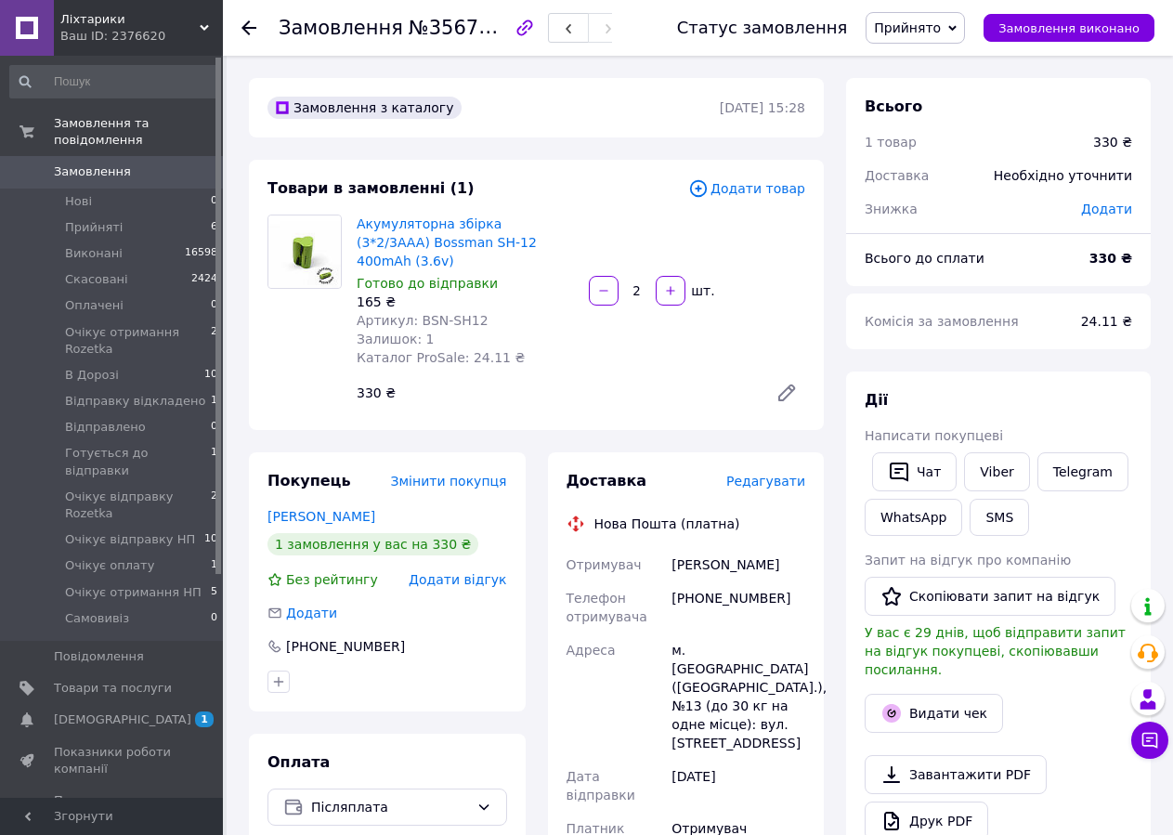
click at [904, 26] on span "Прийнято" at bounding box center [907, 27] width 67 height 15
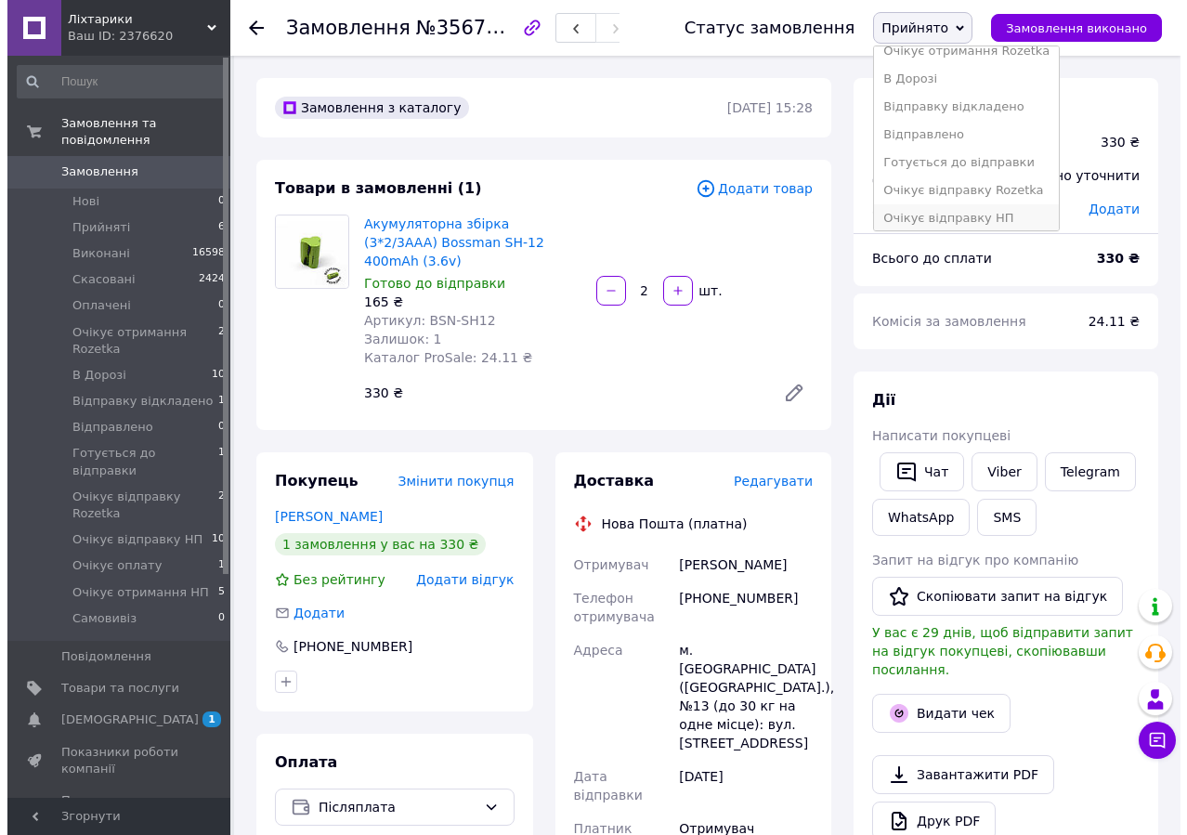
scroll to position [188, 0]
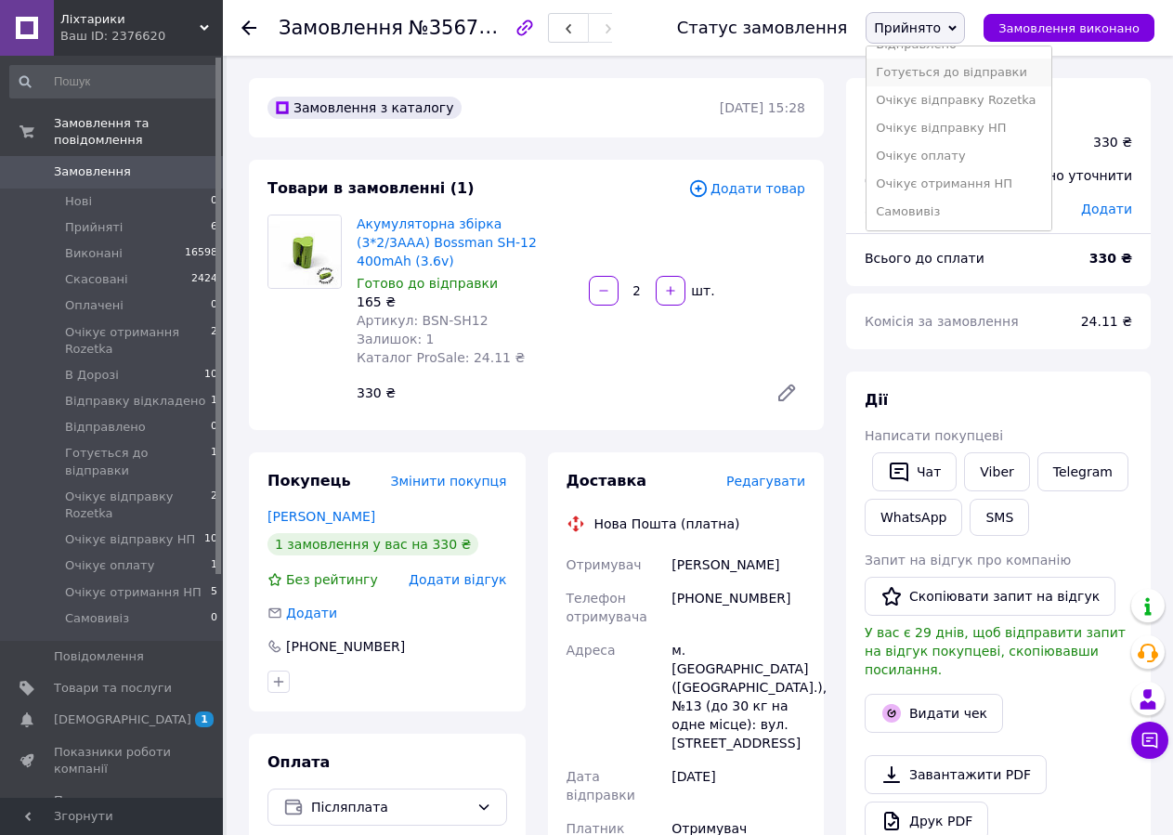
click at [943, 81] on li "Готується до відправки" at bounding box center [959, 73] width 185 height 28
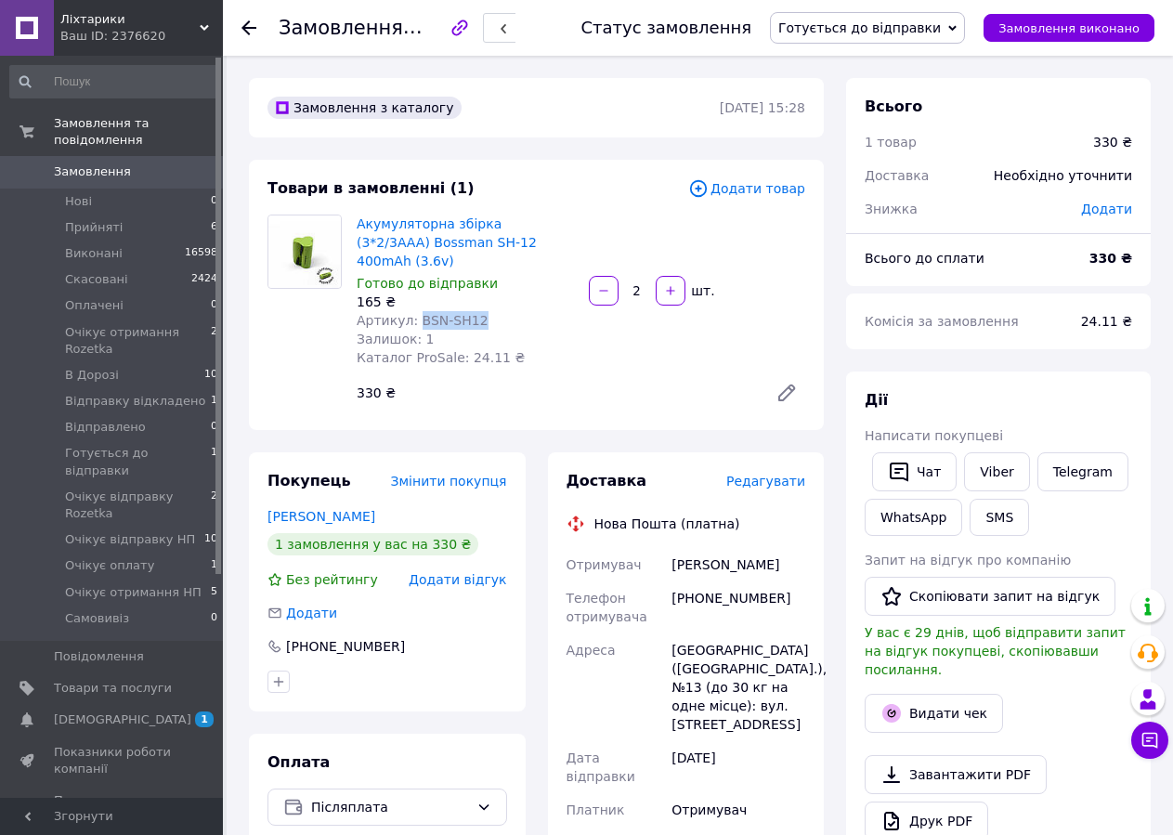
copy span "BSN-SH12"
drag, startPoint x: 415, startPoint y: 299, endPoint x: 488, endPoint y: 297, distance: 72.5
click at [488, 311] on div "Артикул: BSN-SH12" at bounding box center [465, 320] width 217 height 19
click at [771, 474] on span "Редагувати" at bounding box center [765, 481] width 79 height 15
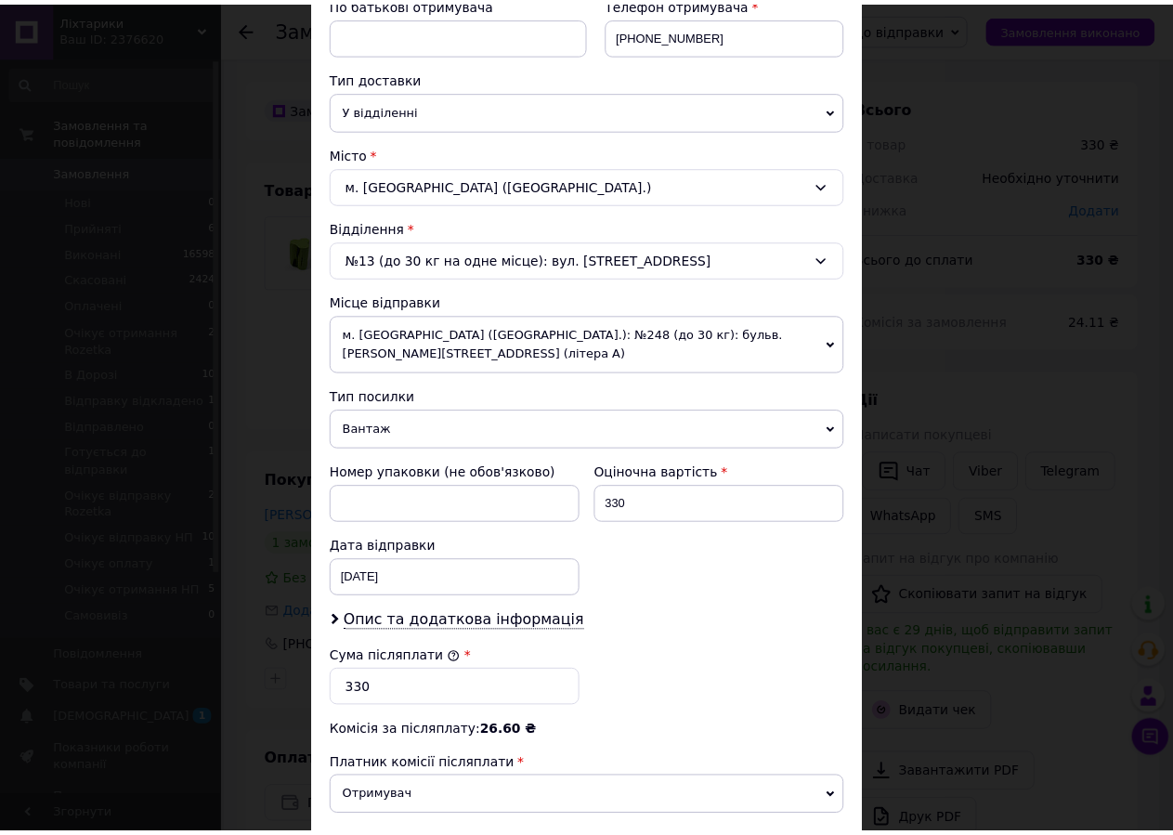
scroll to position [582, 0]
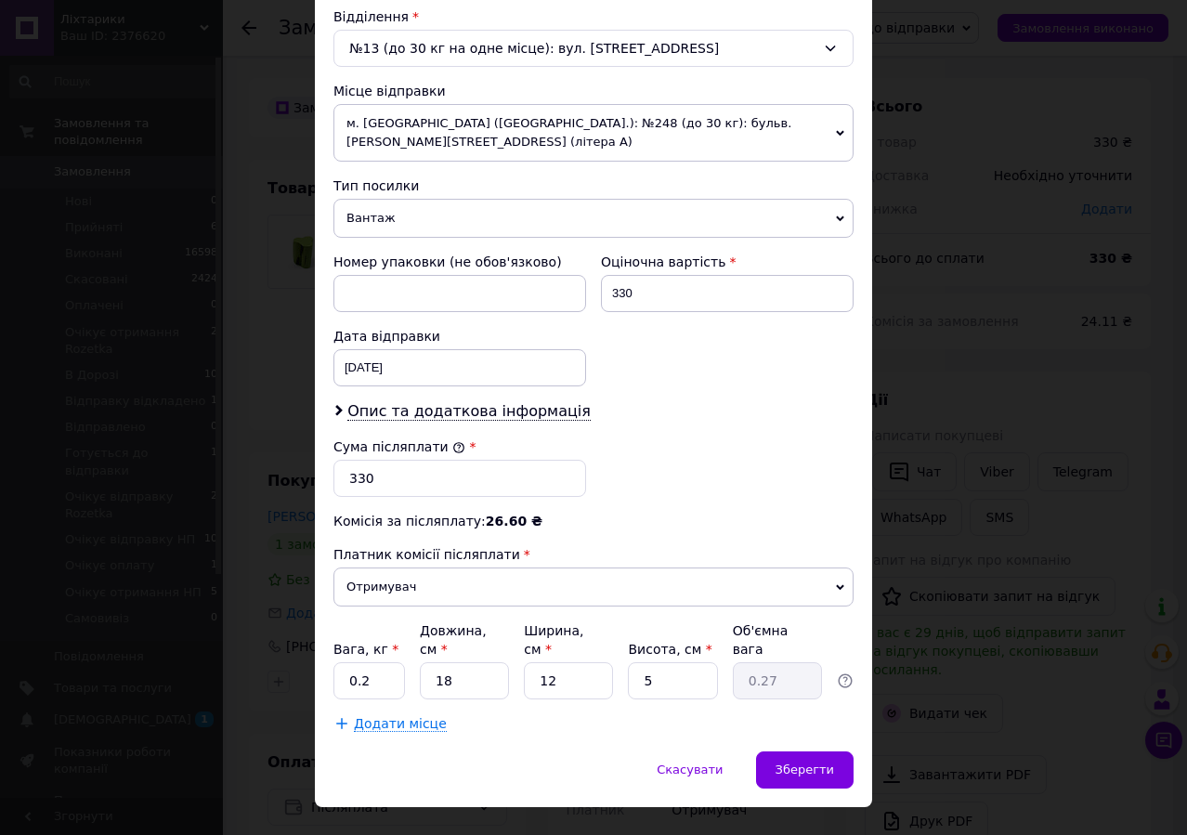
click at [386, 665] on div "Платник Отримувач Відправник Прізвище отримувача Банкало Ім'я отримувача Вадим …" at bounding box center [594, 182] width 520 height 1101
click at [385, 662] on input "0.2" at bounding box center [370, 680] width 72 height 37
type input "0.1"
drag, startPoint x: 478, startPoint y: 637, endPoint x: 422, endPoint y: 625, distance: 57.9
click at [424, 662] on input "18" at bounding box center [464, 680] width 89 height 37
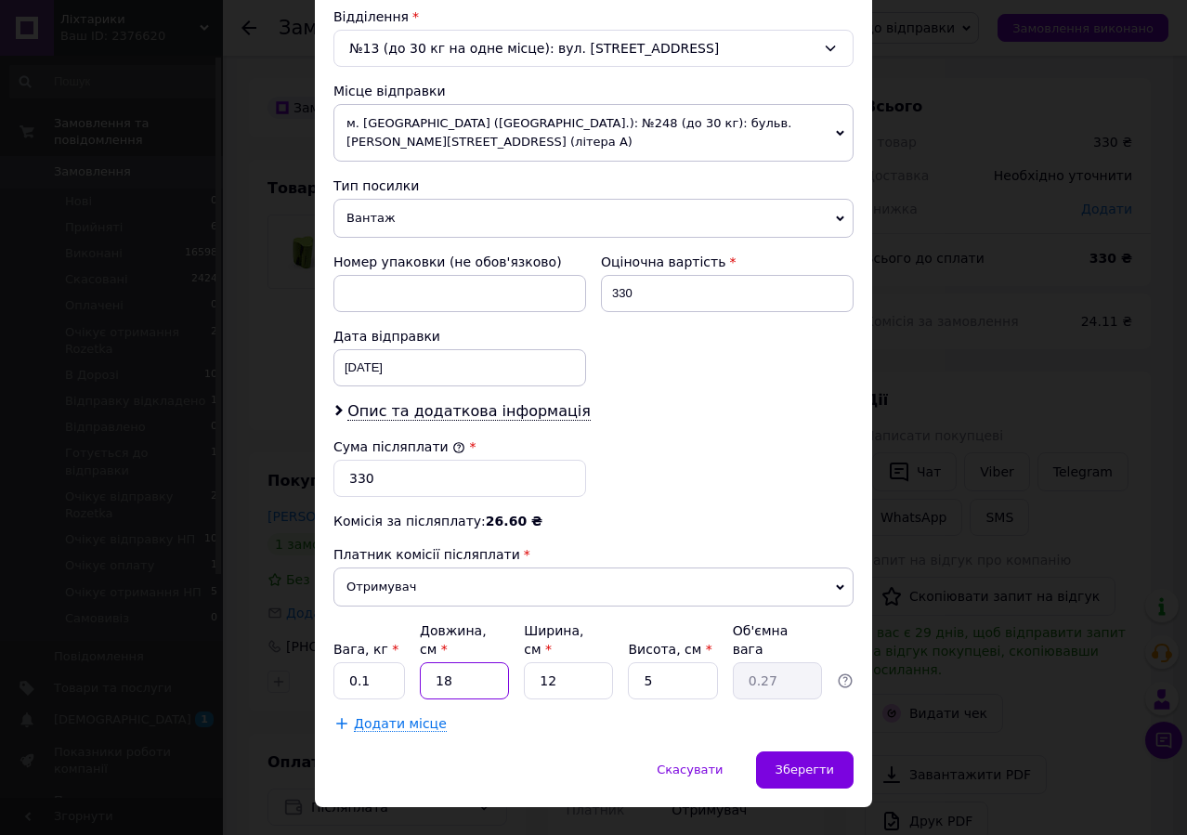
type input "2"
type input "0.1"
type input "22"
type input "0.33"
type input "22"
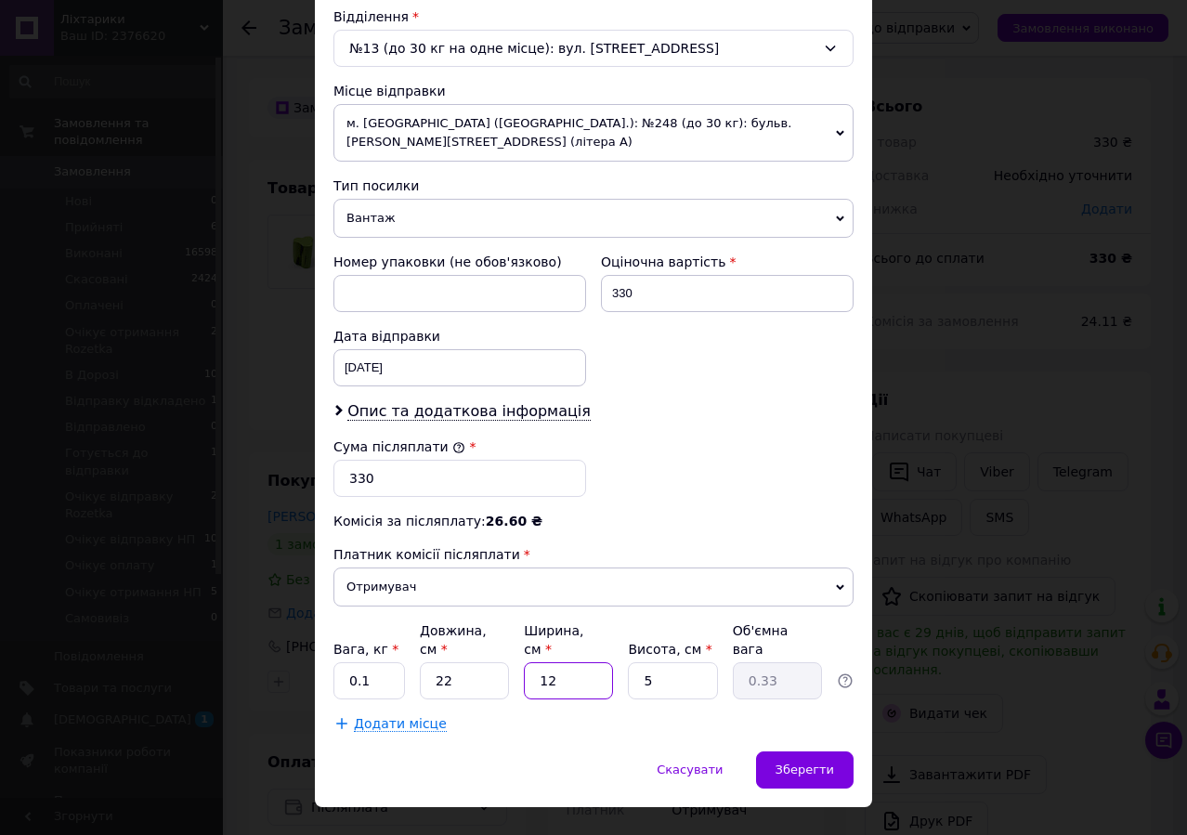
drag, startPoint x: 569, startPoint y: 636, endPoint x: 510, endPoint y: 631, distance: 59.7
click at [510, 631] on div "Вага, кг * 0.1 Довжина, см * 22 Ширина, см * 12 Висота, см * 5 Об'ємна вага 0.33" at bounding box center [594, 661] width 520 height 78
type input "1"
type input "0.1"
type input "18"
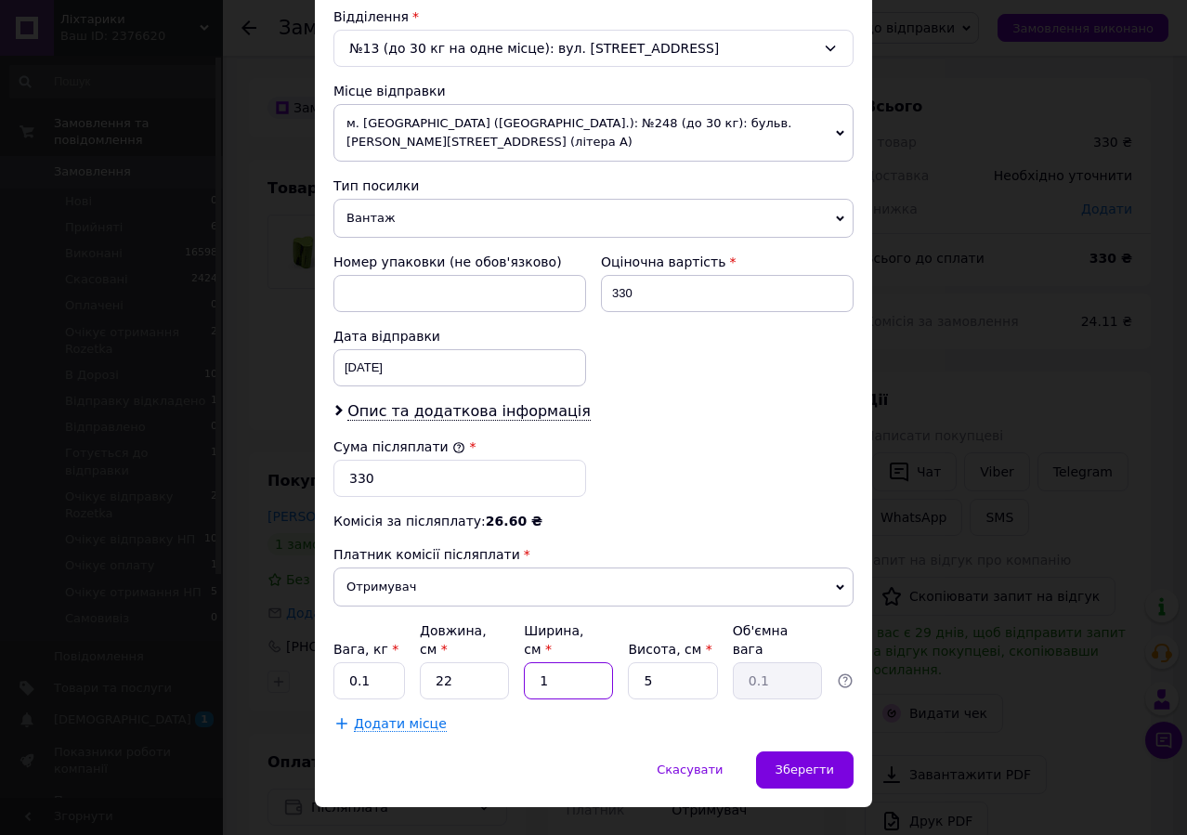
type input "0.5"
type input "18"
drag, startPoint x: 674, startPoint y: 628, endPoint x: 608, endPoint y: 622, distance: 67.2
click at [608, 622] on div "Вага, кг * 0.1 Довжина, см * 22 Ширина, см * 18 Висота, см * 5 Об'ємна вага 0.5" at bounding box center [594, 661] width 520 height 78
click at [835, 752] on div "Зберегти" at bounding box center [805, 770] width 98 height 37
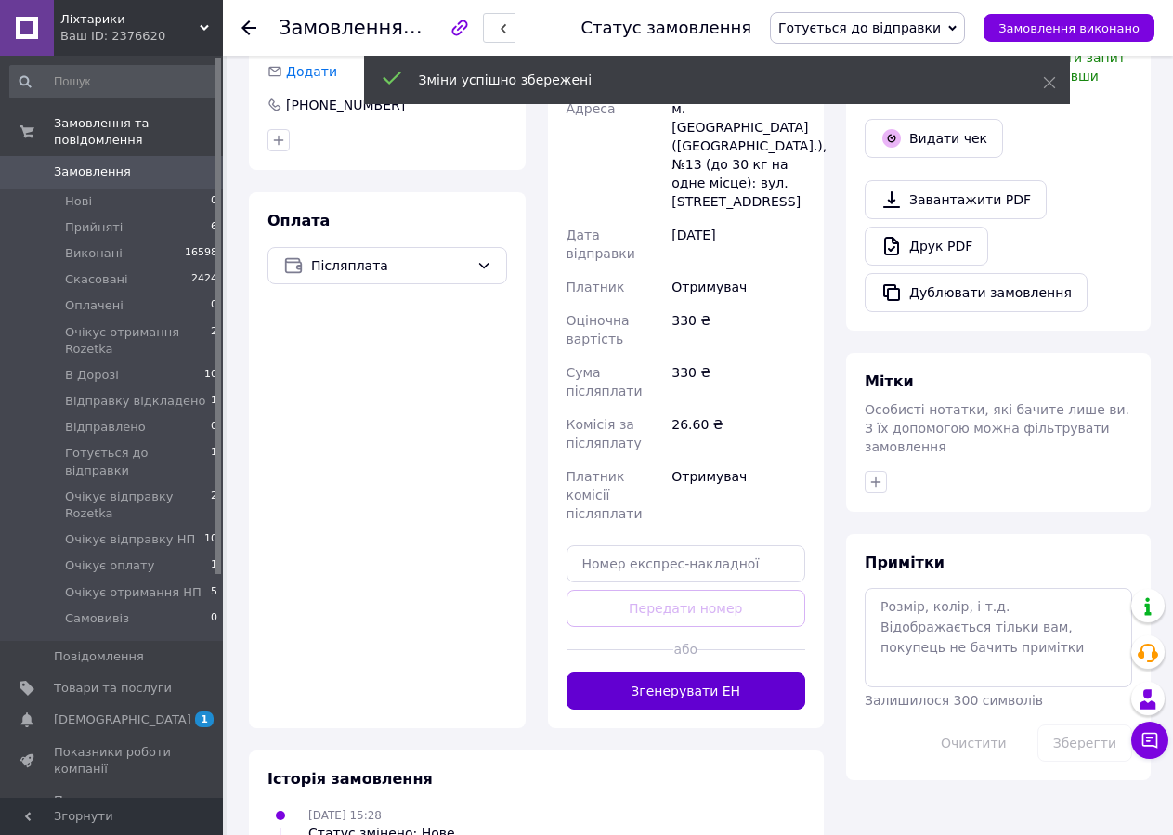
click at [705, 673] on button "Згенерувати ЕН" at bounding box center [687, 691] width 240 height 37
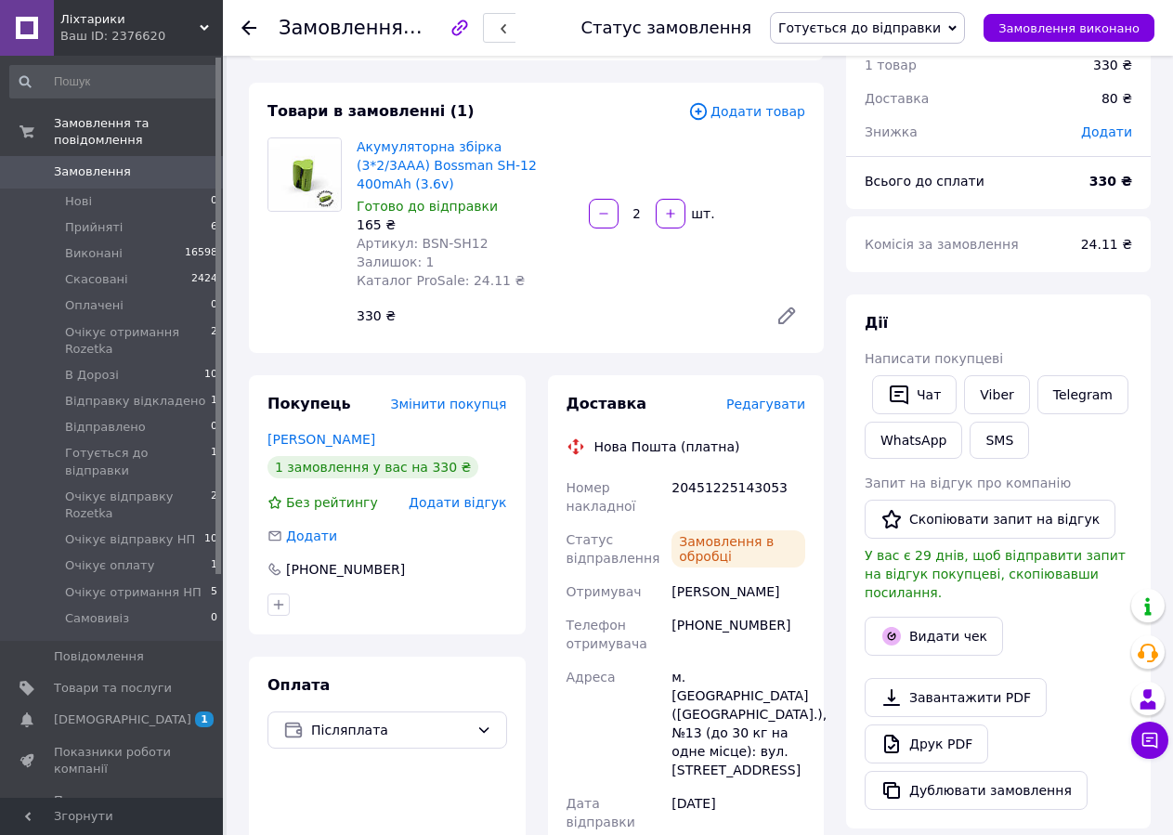
click at [893, 33] on span "Готується до відправки" at bounding box center [860, 27] width 163 height 15
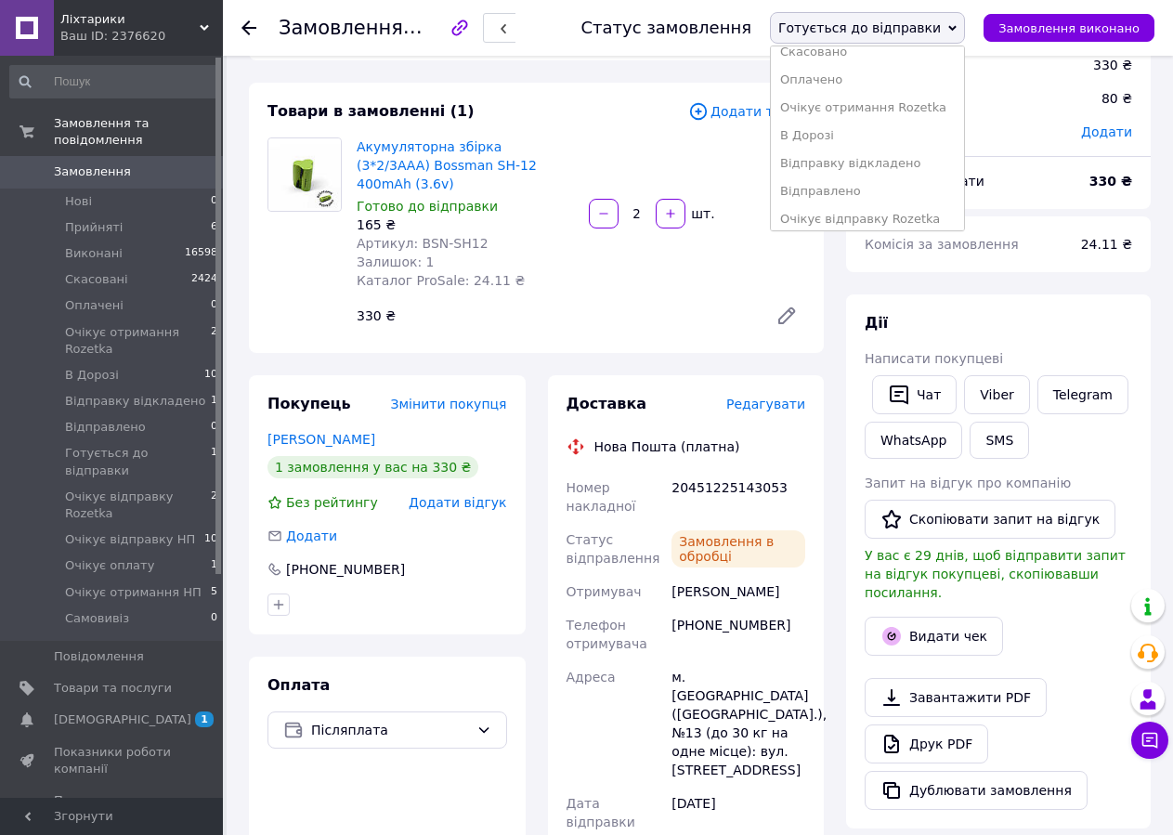
scroll to position [188, 0]
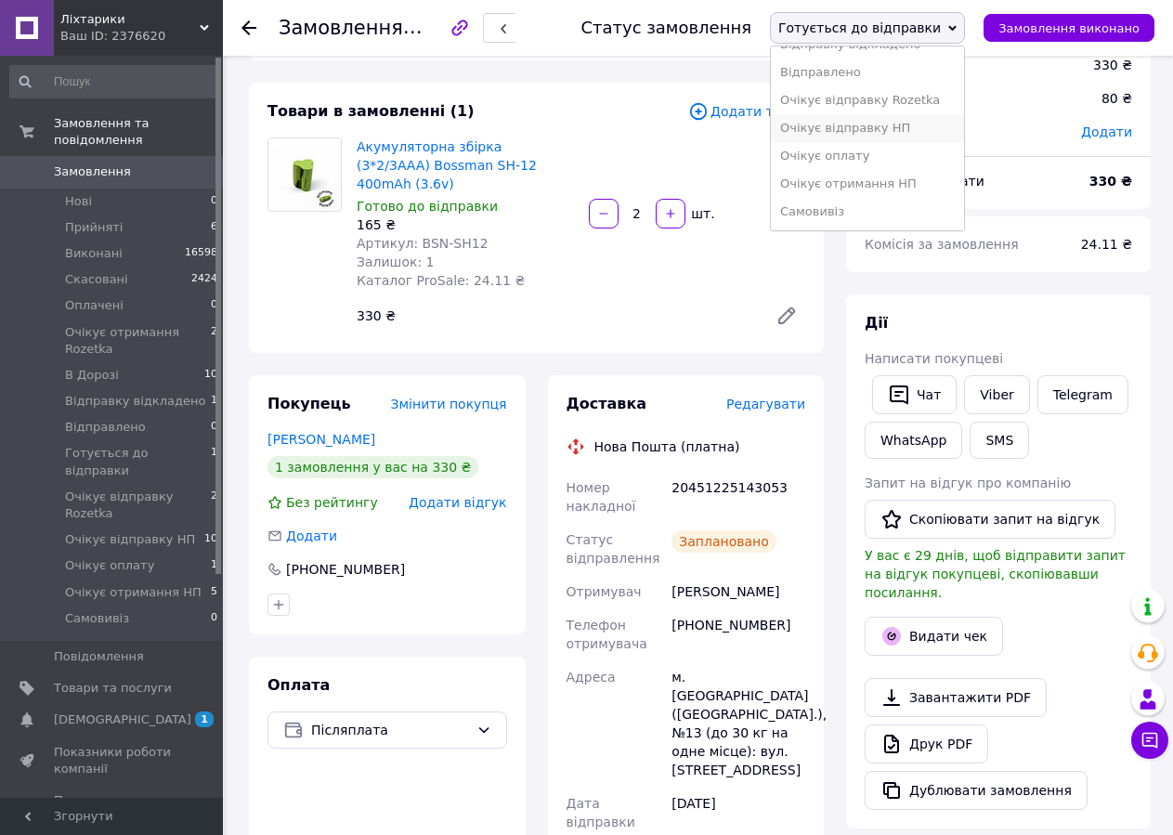
click at [916, 134] on li "Очікує відправку НП" at bounding box center [867, 128] width 193 height 28
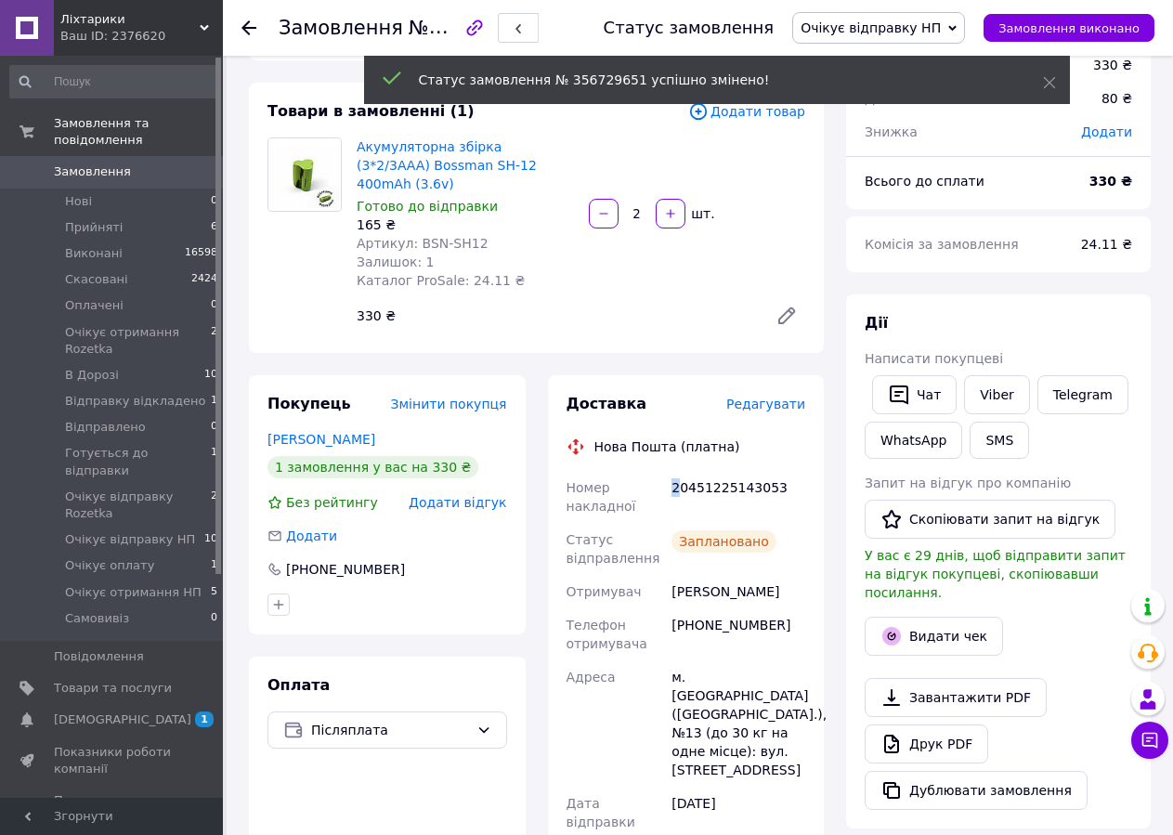
click at [673, 472] on div "20451225143053" at bounding box center [738, 497] width 141 height 52
copy div "20451225143053"
drag, startPoint x: 671, startPoint y: 473, endPoint x: 776, endPoint y: 459, distance: 105.9
click at [776, 471] on div "20451225143053" at bounding box center [738, 497] width 141 height 52
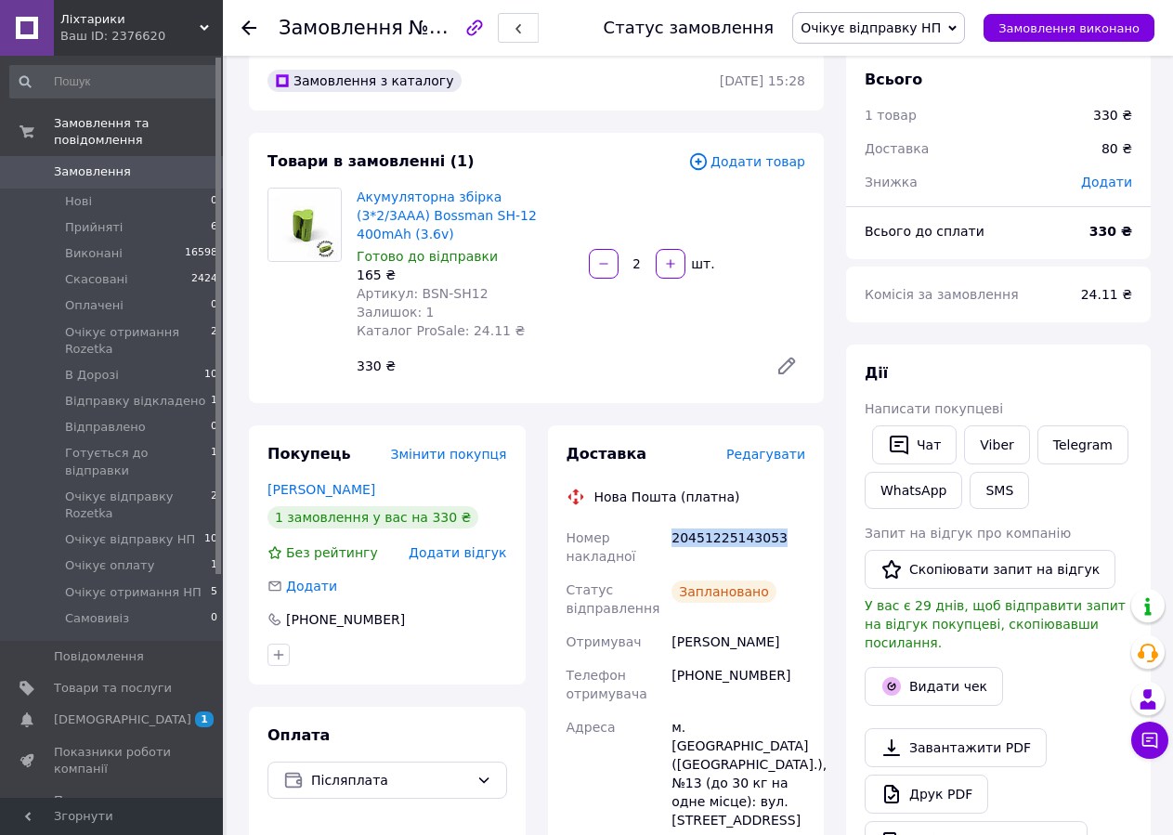
scroll to position [0, 0]
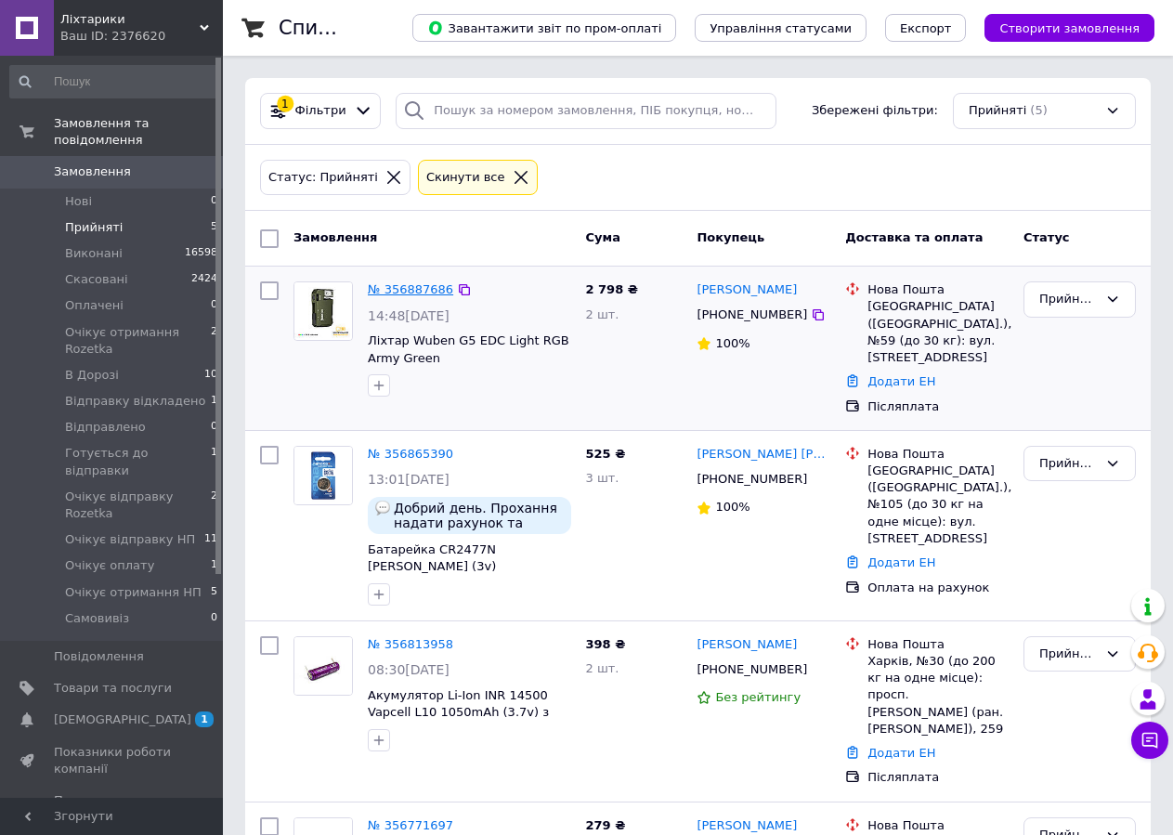
click at [409, 291] on link "№ 356887686" at bounding box center [410, 289] width 85 height 14
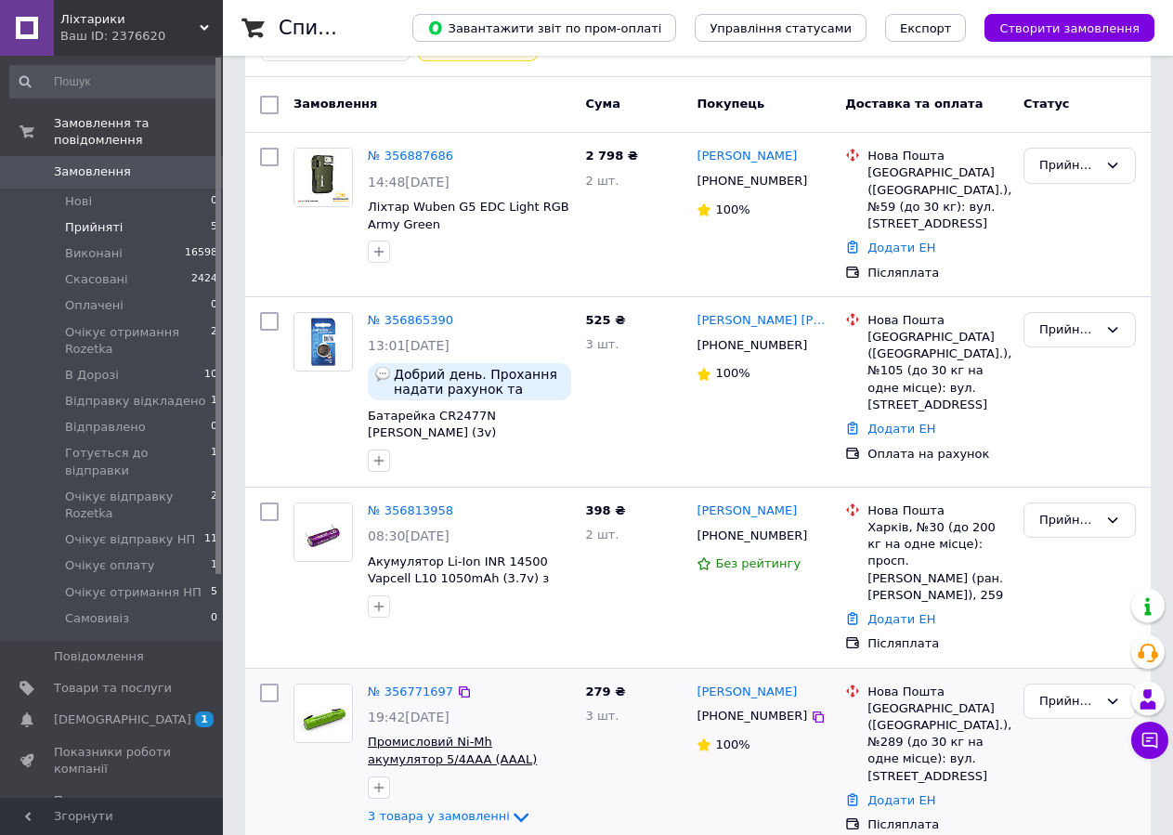
scroll to position [311, 0]
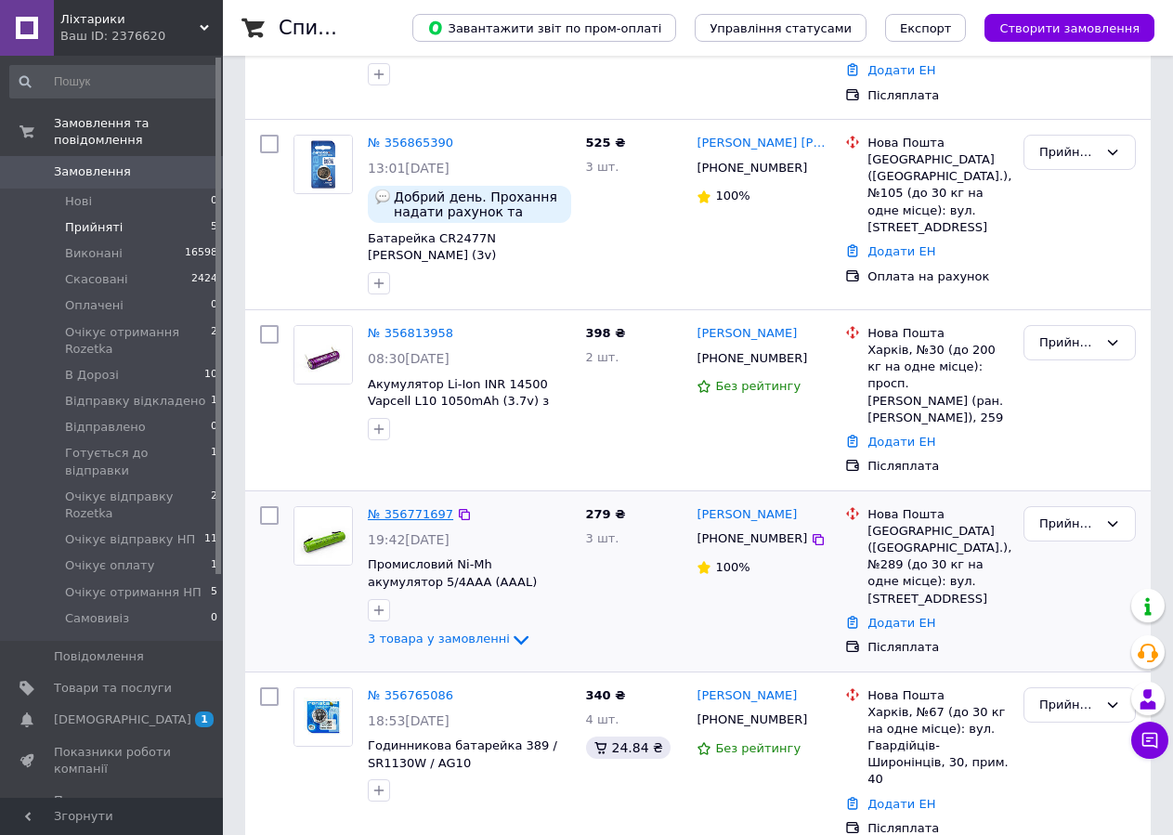
click at [418, 507] on link "№ 356771697" at bounding box center [410, 514] width 85 height 14
click at [432, 333] on link "№ 356813958" at bounding box center [410, 333] width 85 height 14
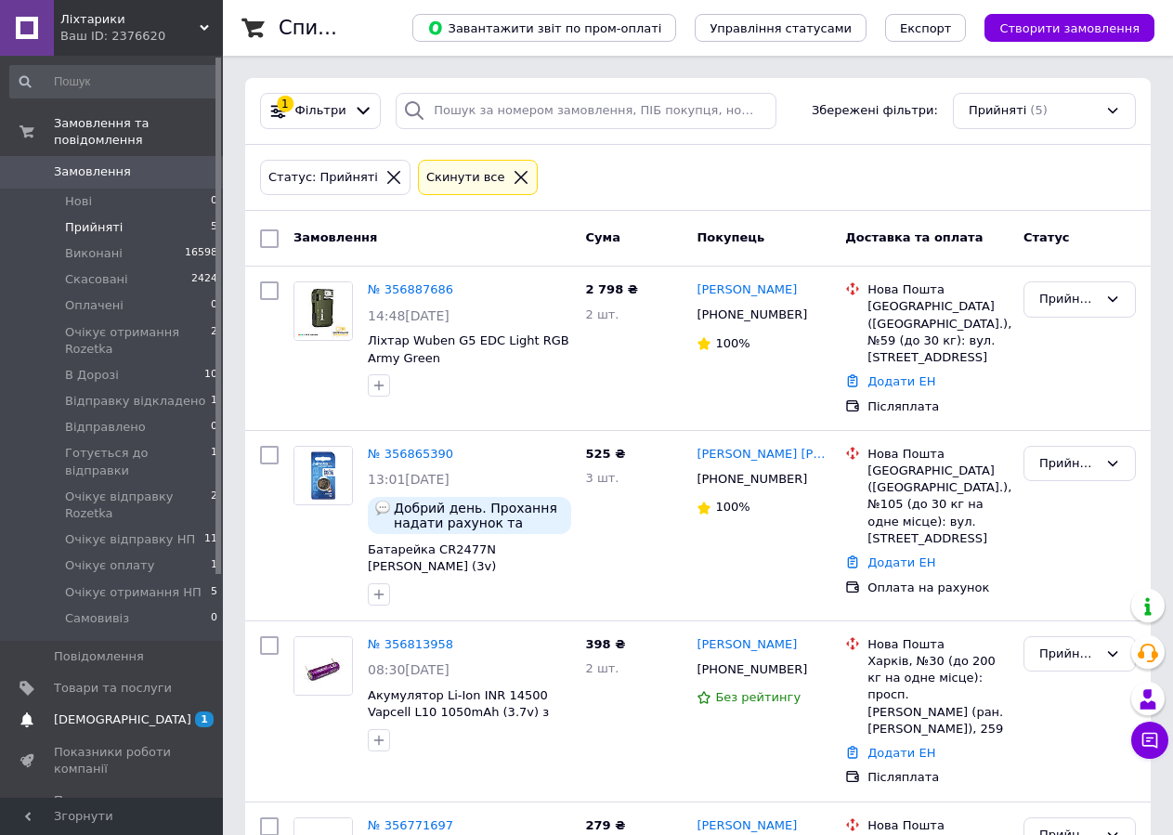
click at [138, 712] on span "[DEMOGRAPHIC_DATA]" at bounding box center [113, 720] width 118 height 17
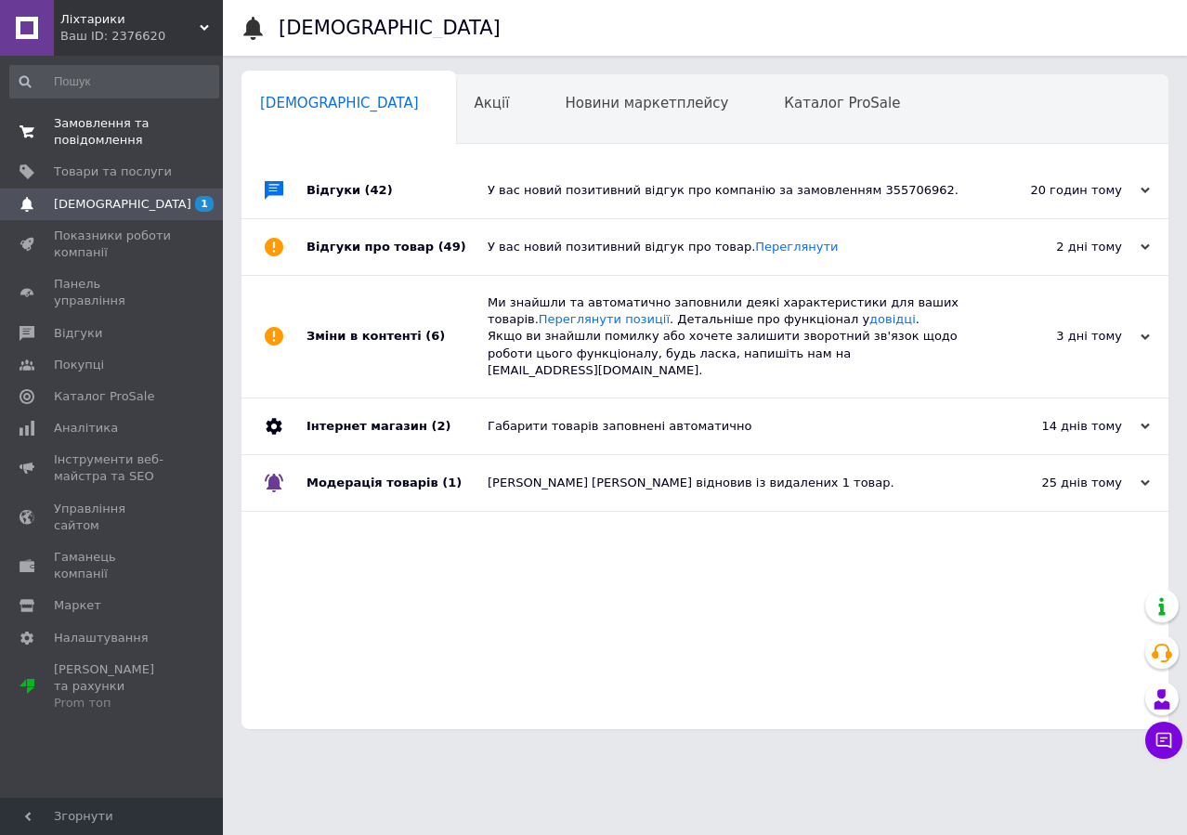
click at [98, 110] on link "Замовлення та повідомлення 0 0" at bounding box center [114, 132] width 229 height 48
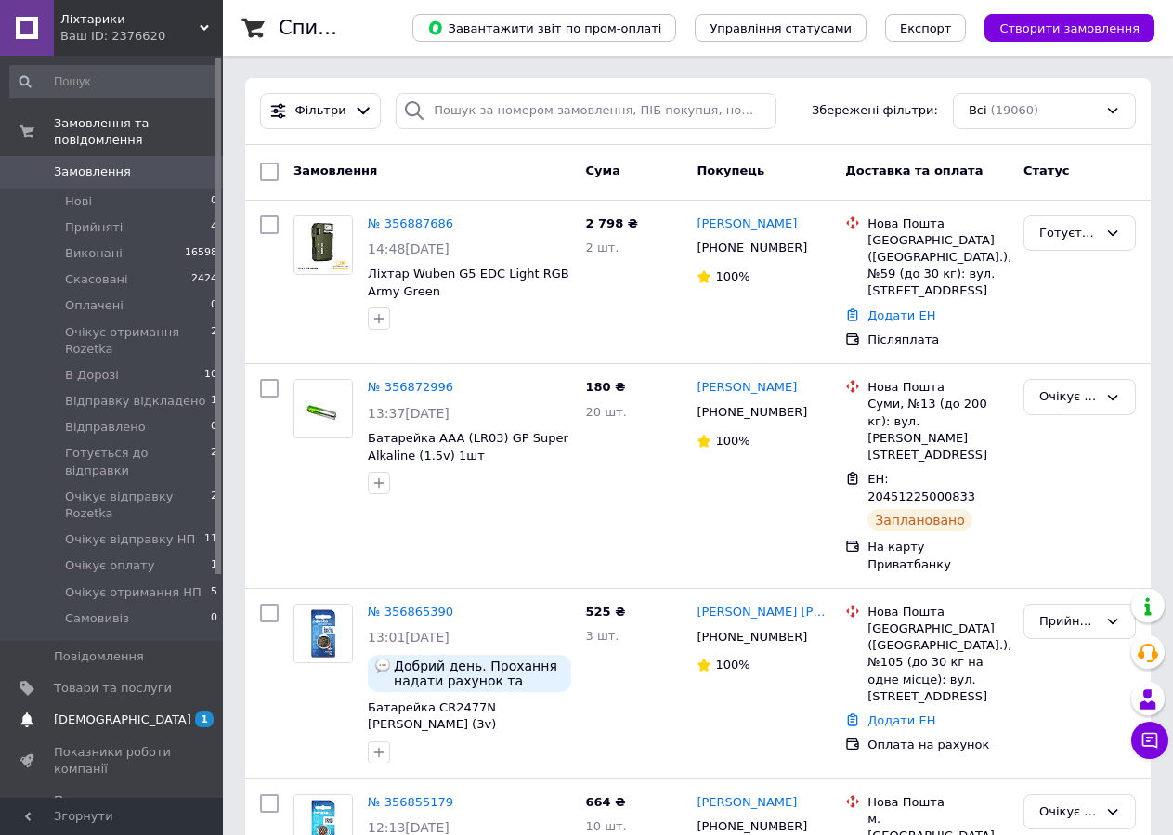
click at [90, 712] on span "[DEMOGRAPHIC_DATA]" at bounding box center [122, 720] width 137 height 17
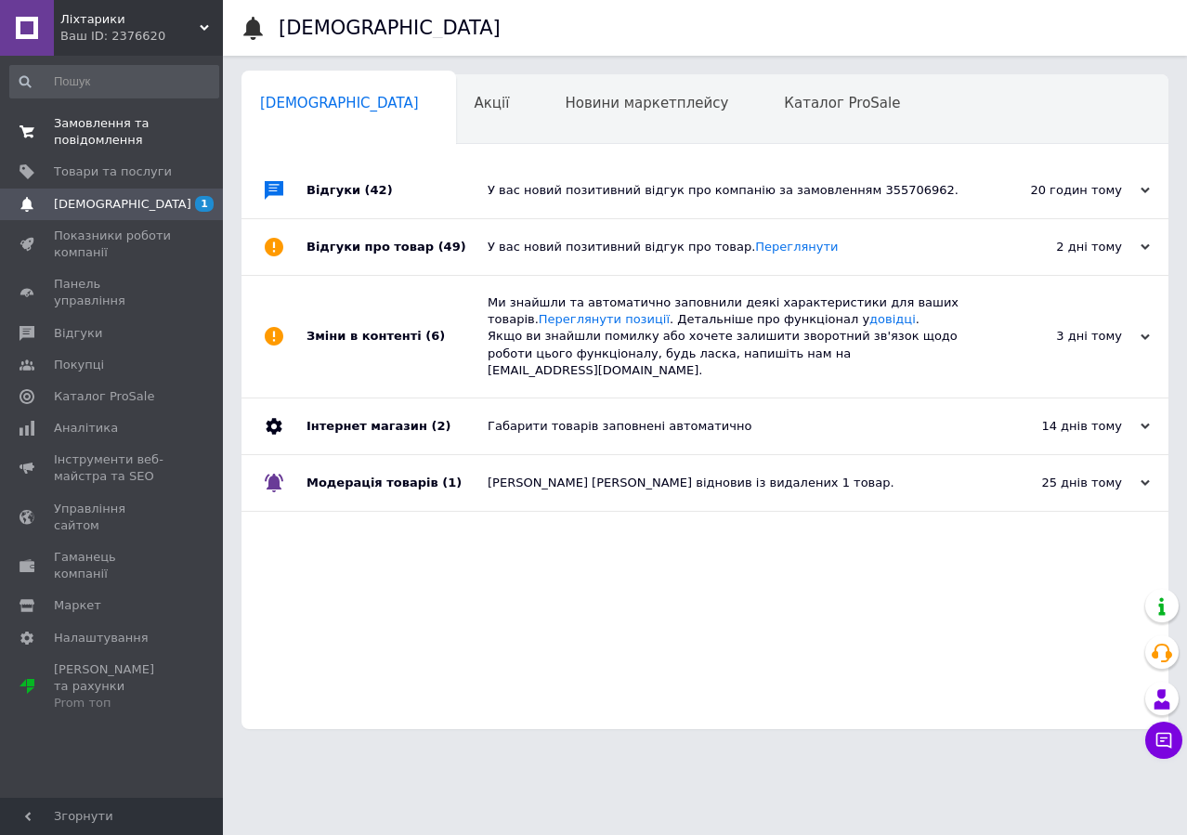
click at [97, 121] on span "Замовлення та повідомлення" at bounding box center [113, 131] width 118 height 33
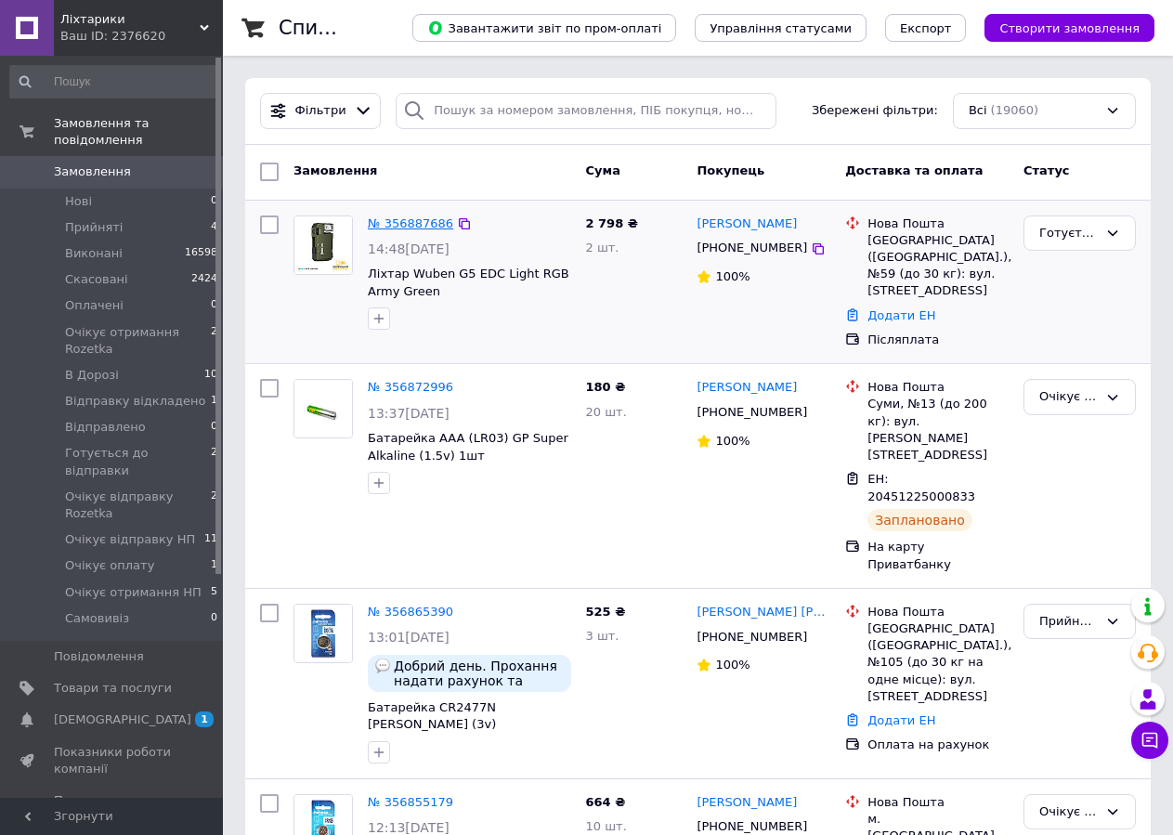
click at [413, 223] on link "№ 356887686" at bounding box center [410, 223] width 85 height 14
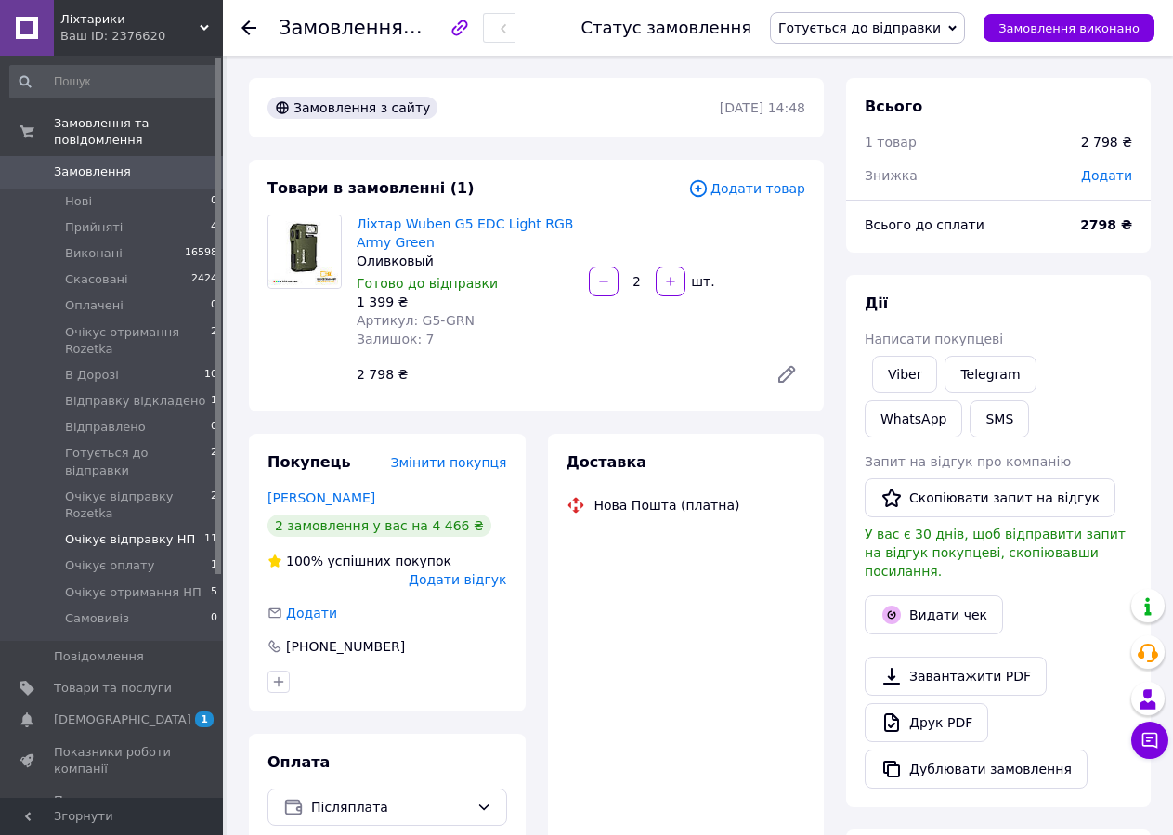
click at [150, 527] on li "Очікує відправку НП 11" at bounding box center [114, 540] width 229 height 26
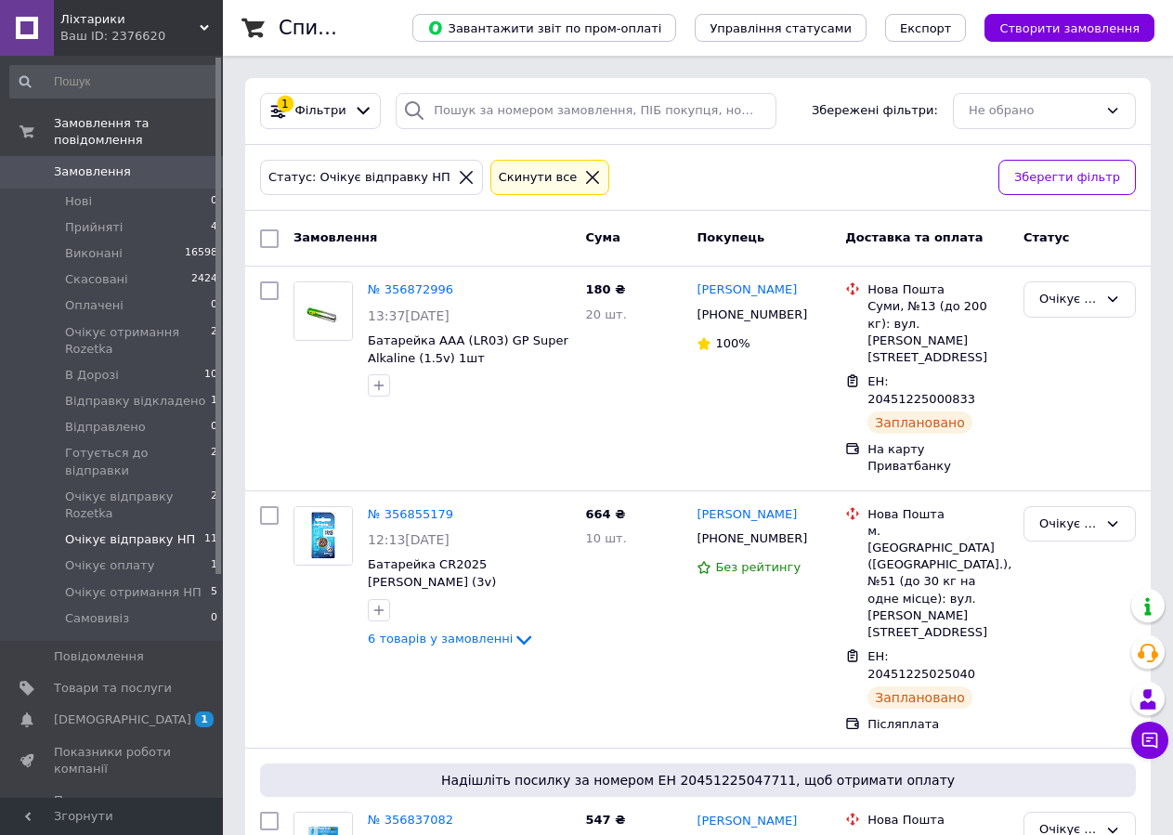
click at [275, 237] on input "checkbox" at bounding box center [269, 238] width 19 height 19
checkbox input "true"
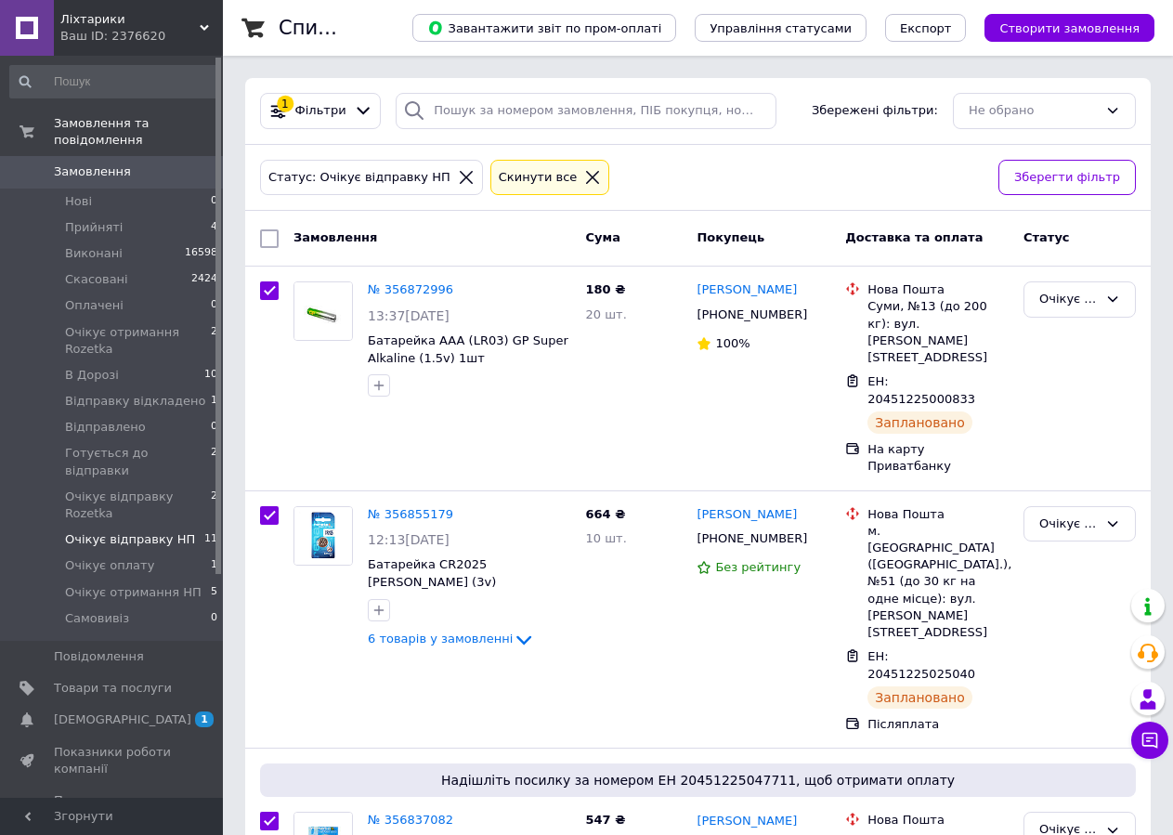
checkbox input "true"
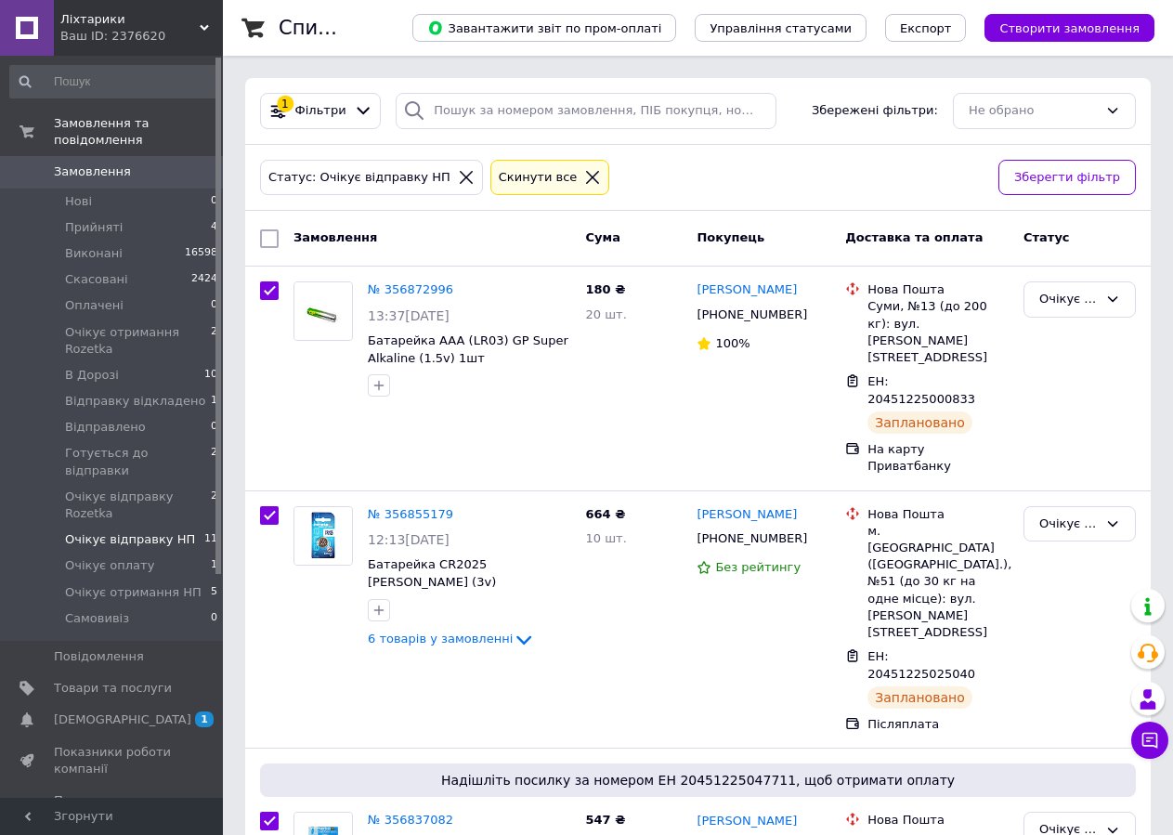
checkbox input "true"
click at [376, 233] on span "Дії для 11 замовлень" at bounding box center [361, 238] width 134 height 17
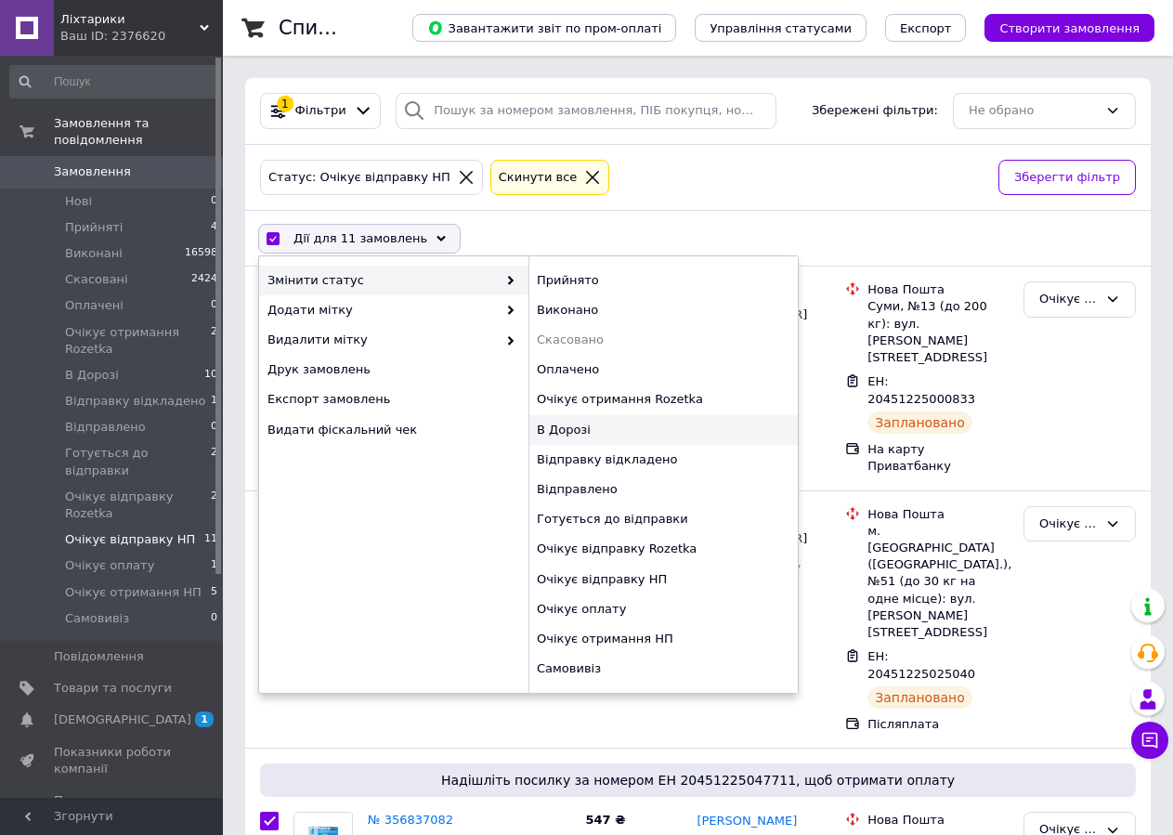
click at [573, 435] on div "В Дорозі" at bounding box center [663, 430] width 269 height 30
checkbox input "false"
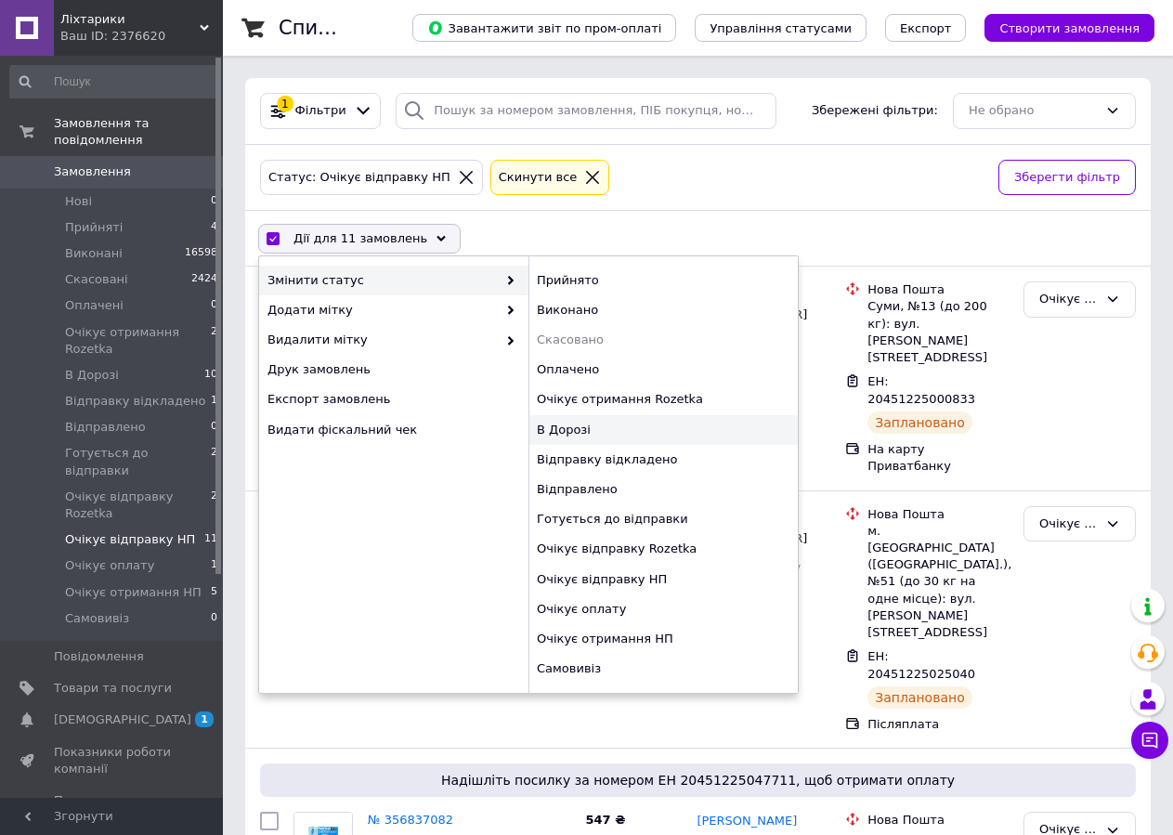
checkbox input "false"
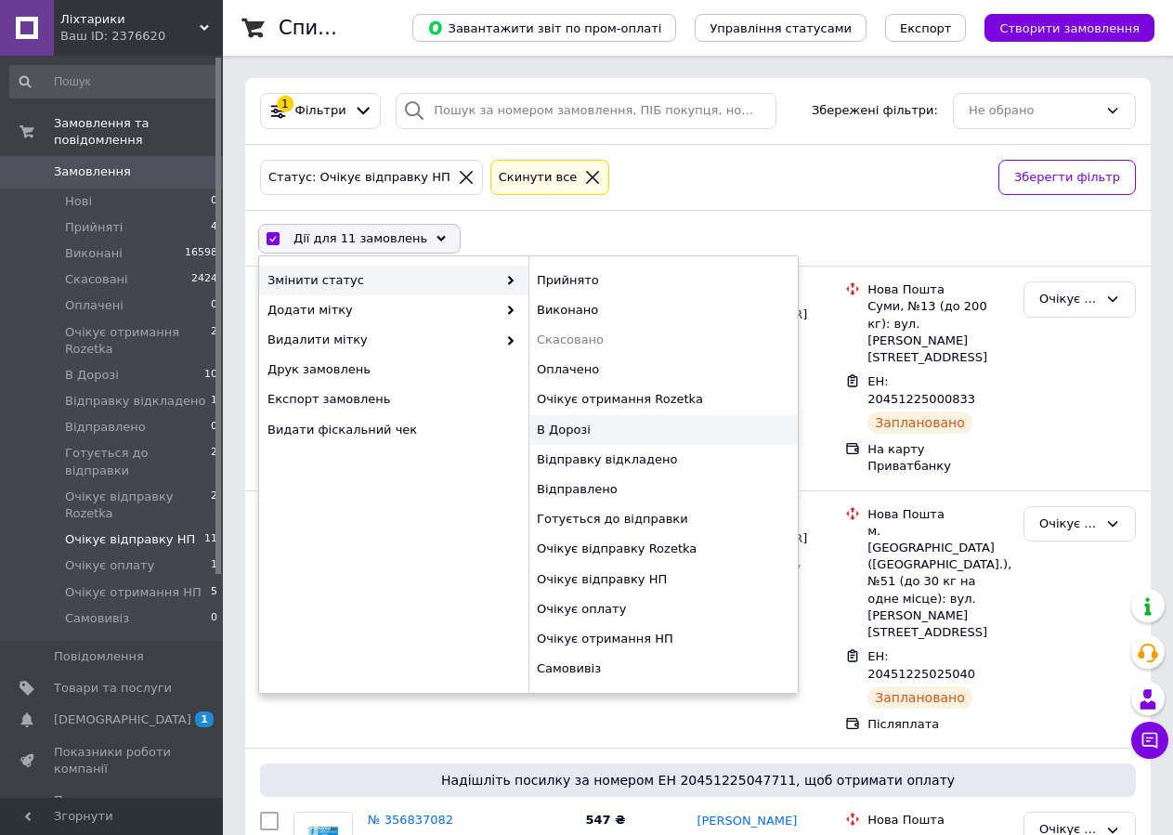
checkbox input "false"
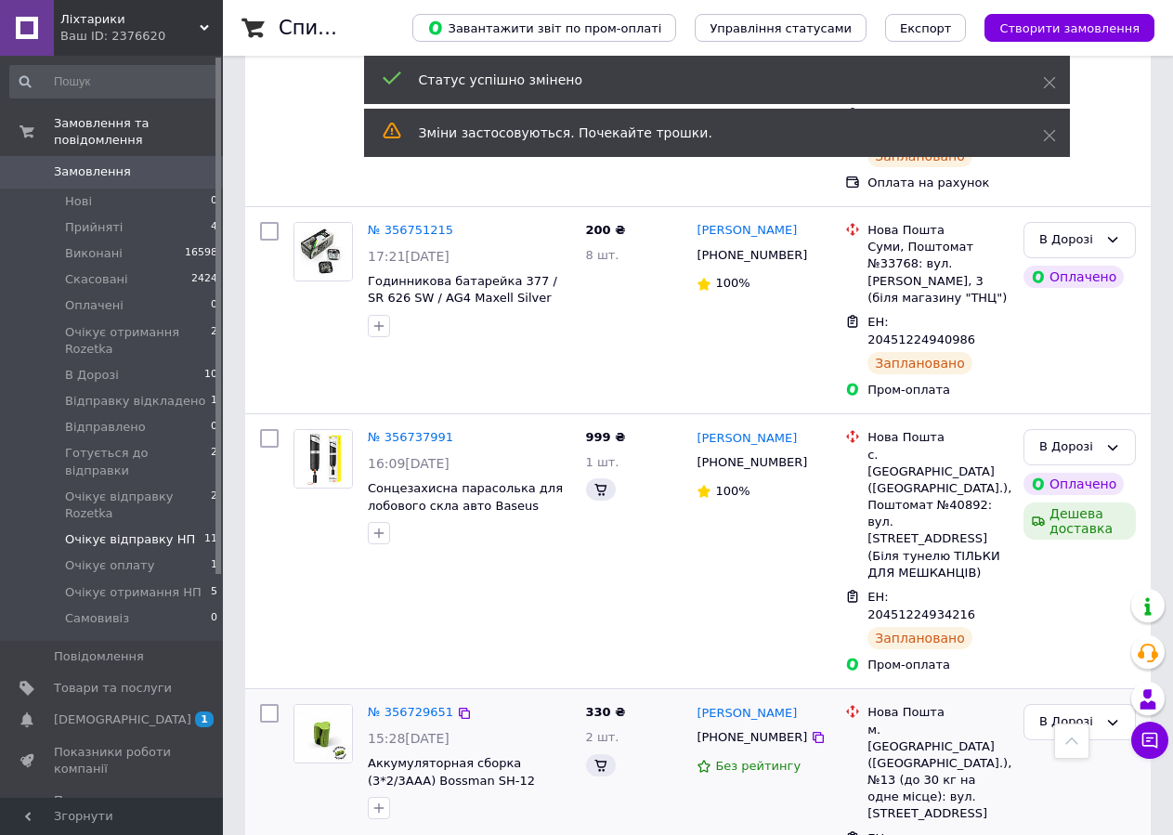
scroll to position [1785, 0]
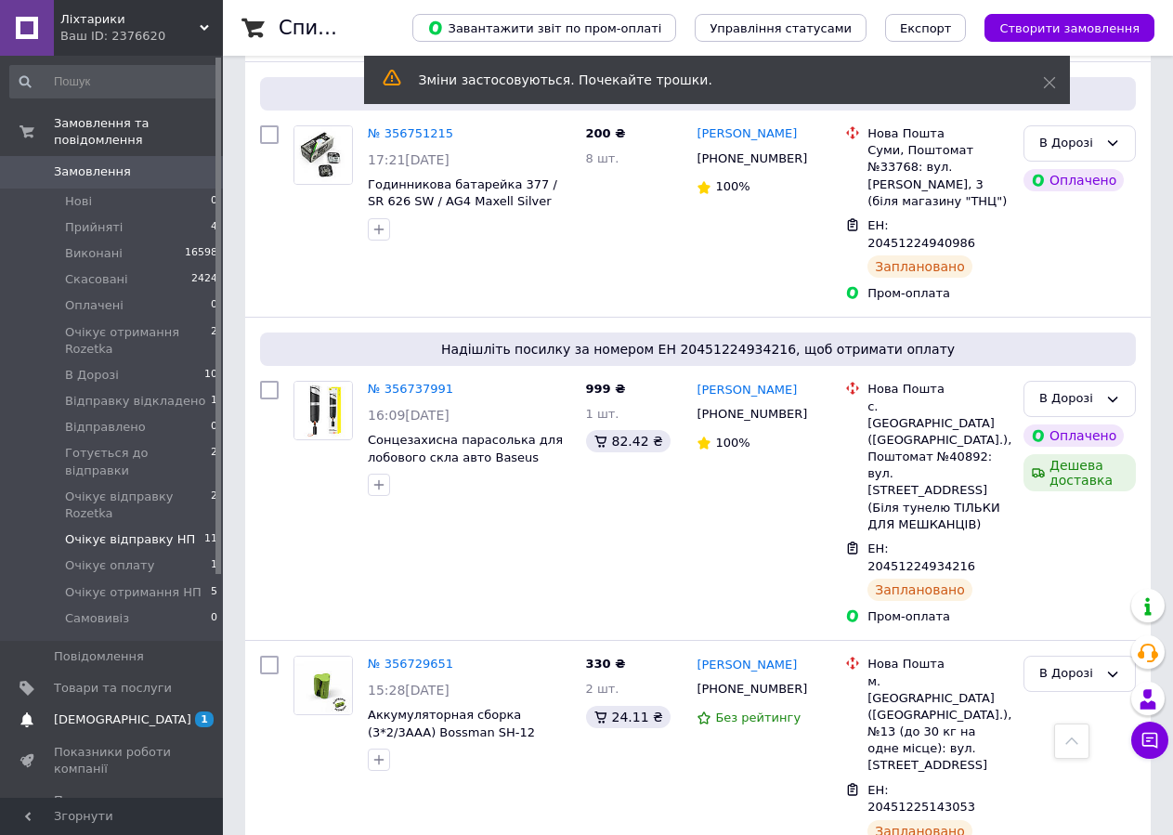
click at [157, 712] on span "[DEMOGRAPHIC_DATA]" at bounding box center [113, 720] width 118 height 17
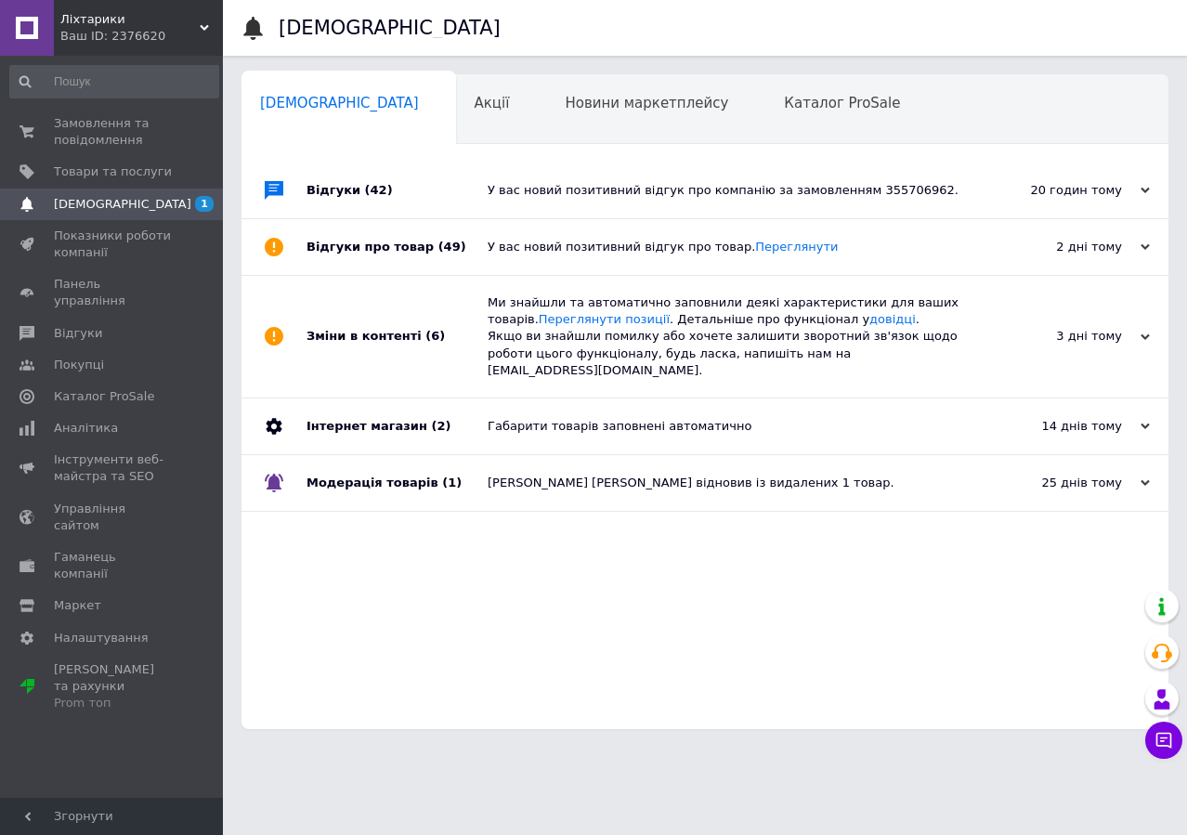
click at [105, 110] on link "Замовлення та повідомлення 0 0" at bounding box center [114, 132] width 229 height 48
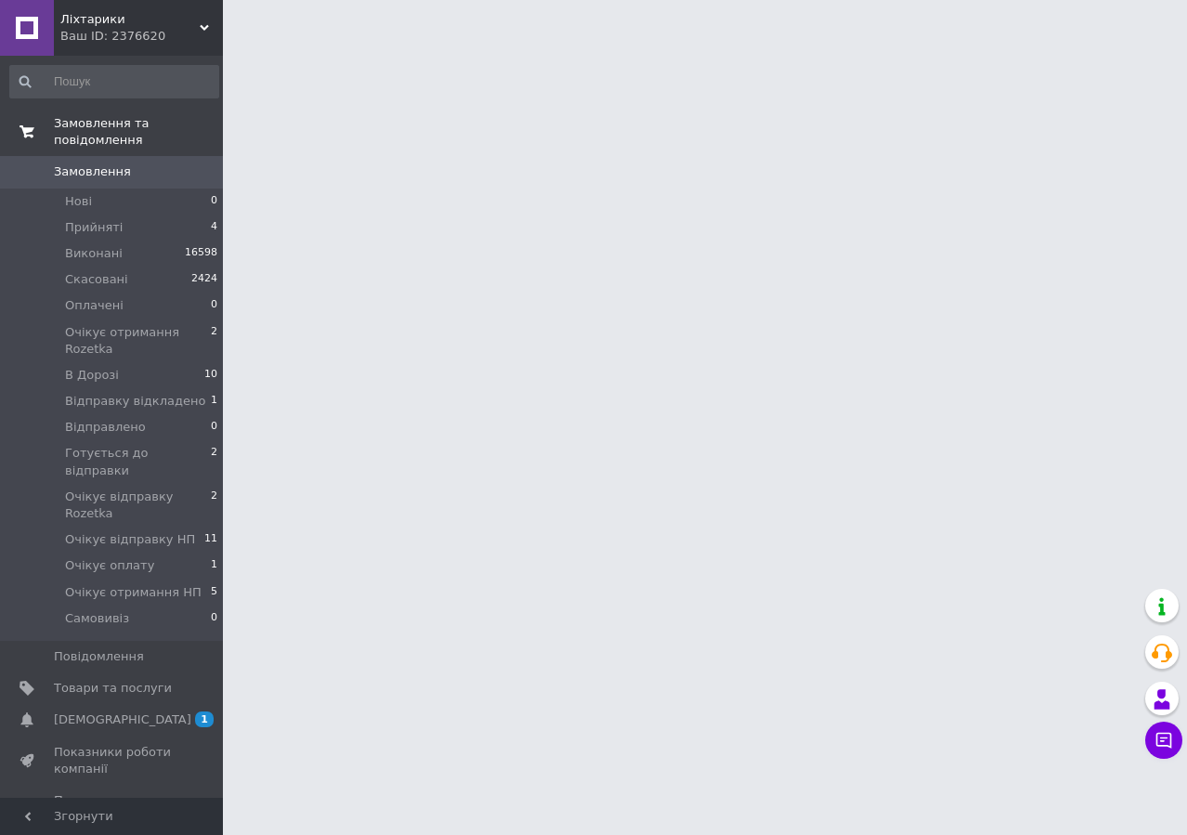
click at [103, 117] on span "Замовлення та повідомлення" at bounding box center [138, 131] width 169 height 33
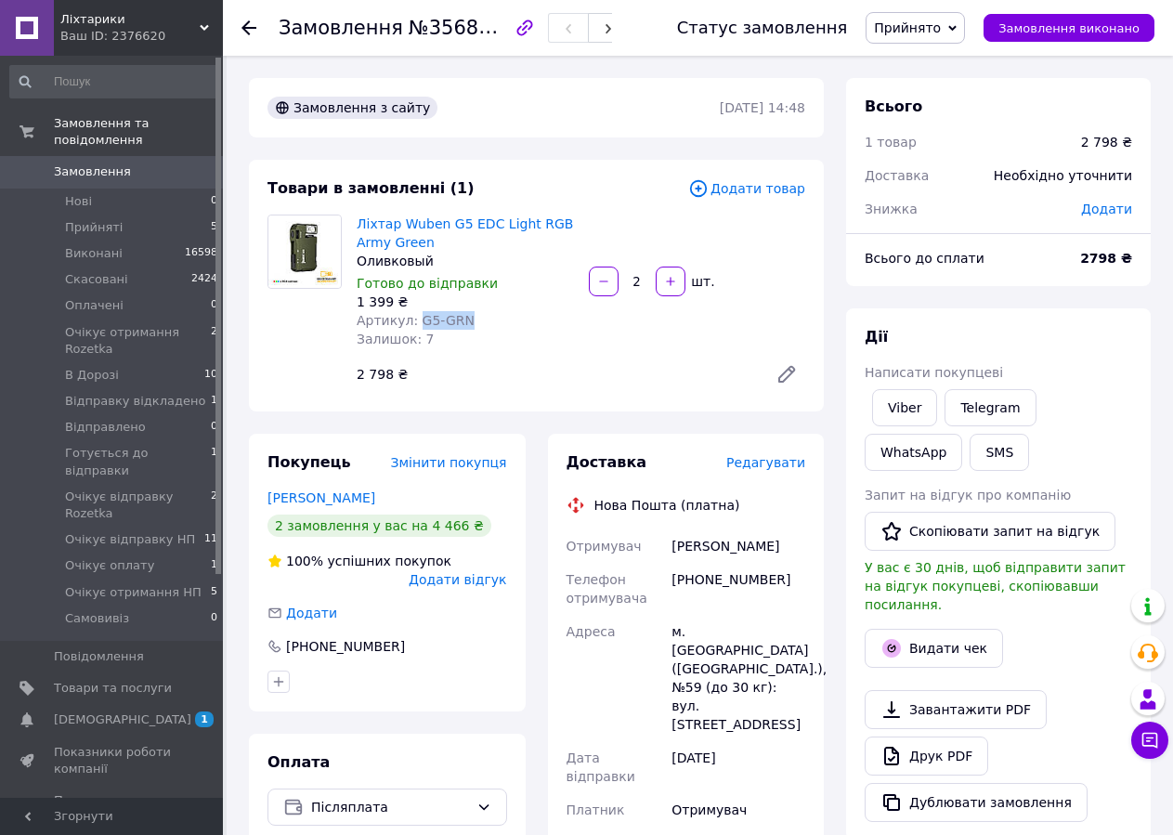
copy span "G5-GRN"
drag, startPoint x: 412, startPoint y: 315, endPoint x: 486, endPoint y: 322, distance: 74.7
click at [486, 322] on div "Артикул: G5-GRN" at bounding box center [465, 320] width 217 height 19
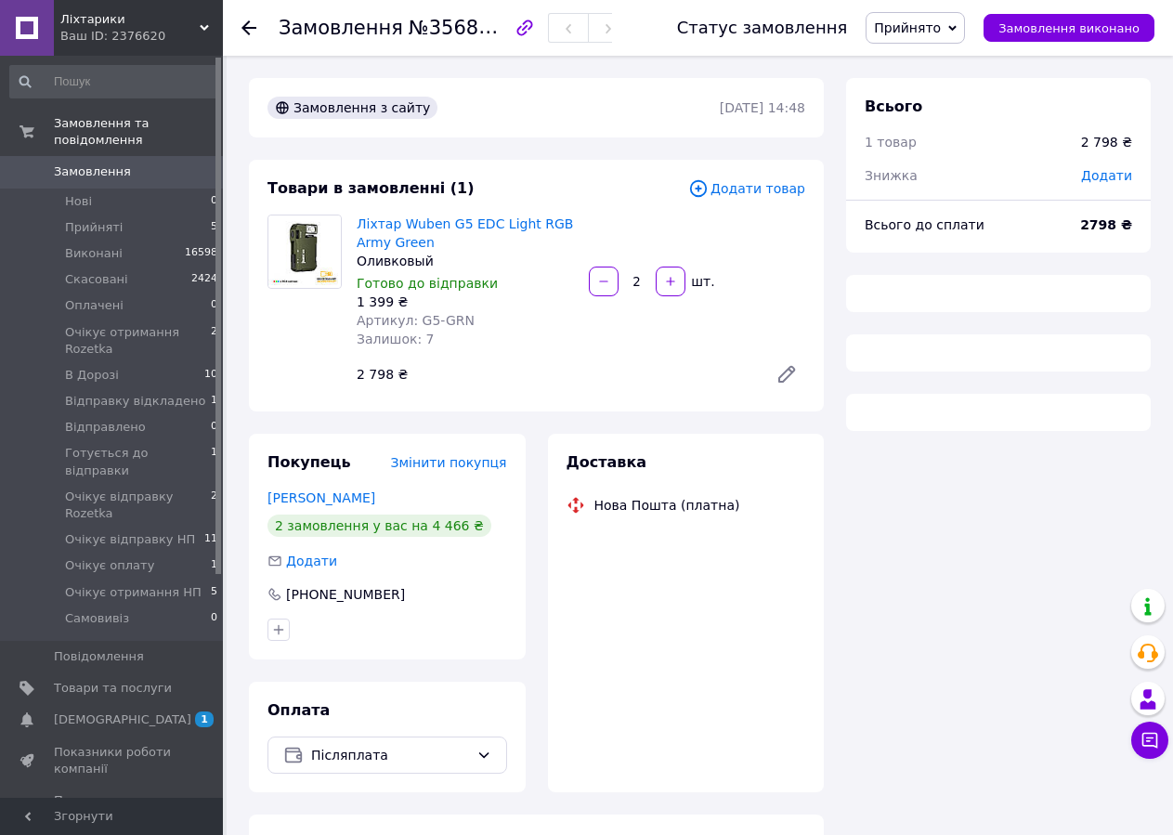
click at [936, 29] on span "Прийнято" at bounding box center [907, 27] width 67 height 15
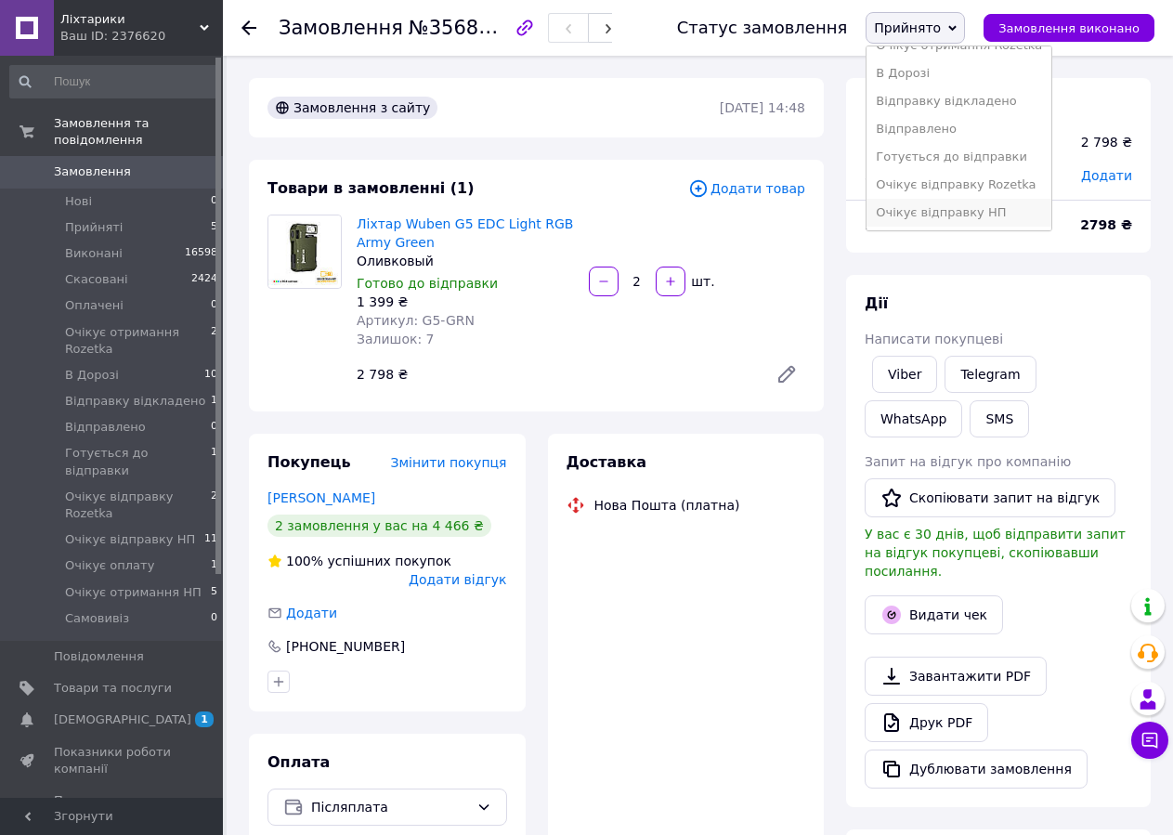
scroll to position [188, 0]
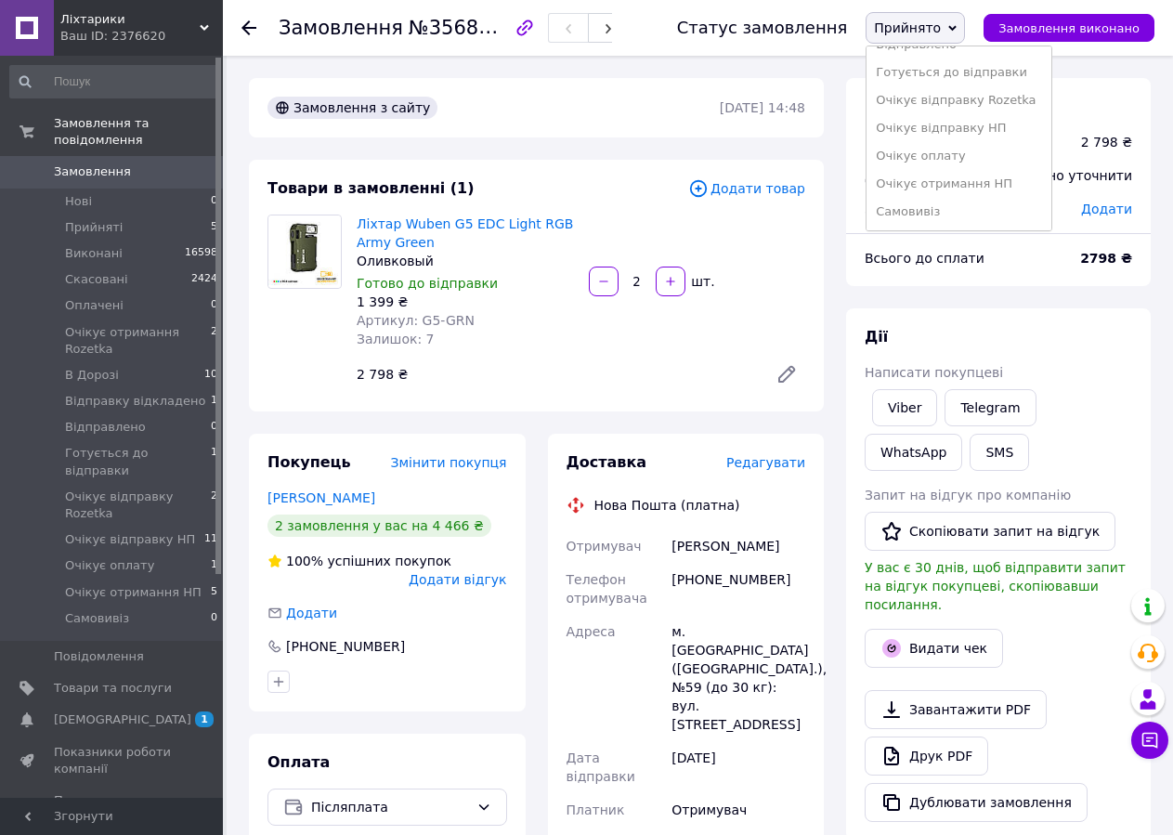
drag, startPoint x: 954, startPoint y: 72, endPoint x: 821, endPoint y: 279, distance: 245.3
click at [954, 72] on li "Готується до відправки" at bounding box center [959, 73] width 185 height 28
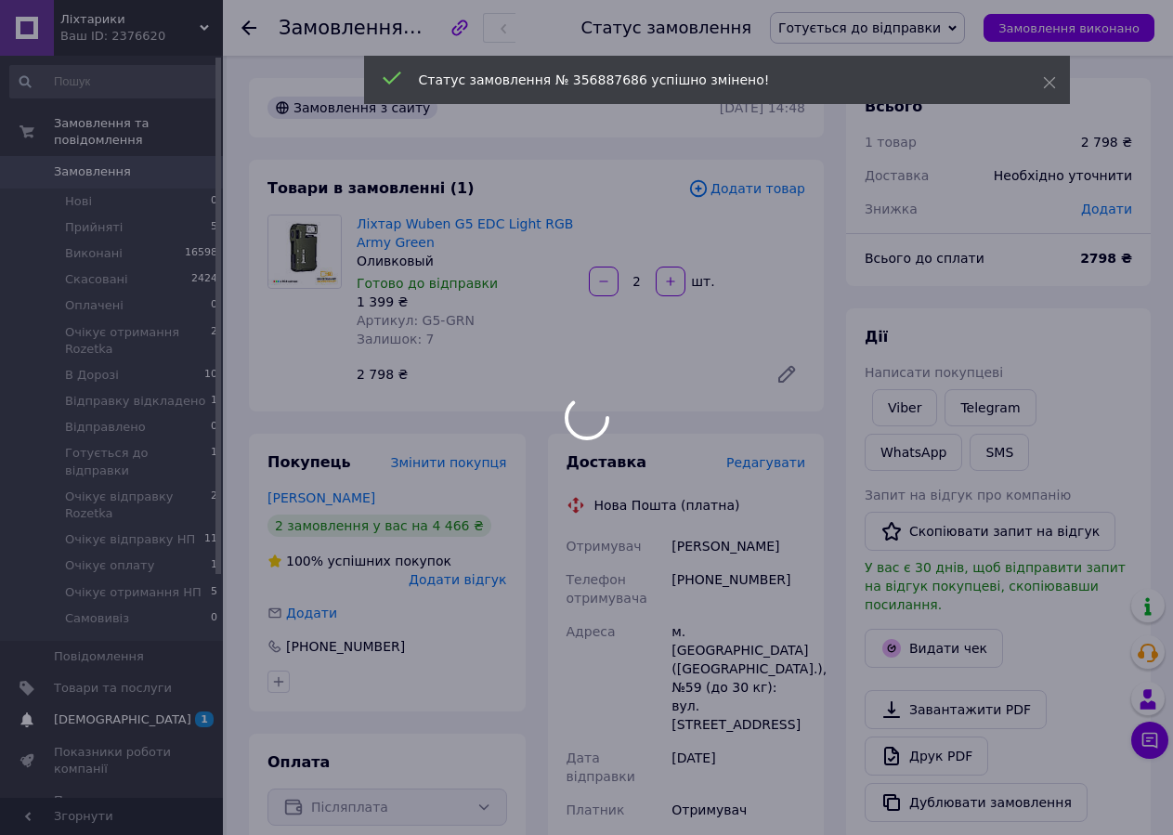
click at [137, 712] on span "[DEMOGRAPHIC_DATA]" at bounding box center [113, 720] width 118 height 17
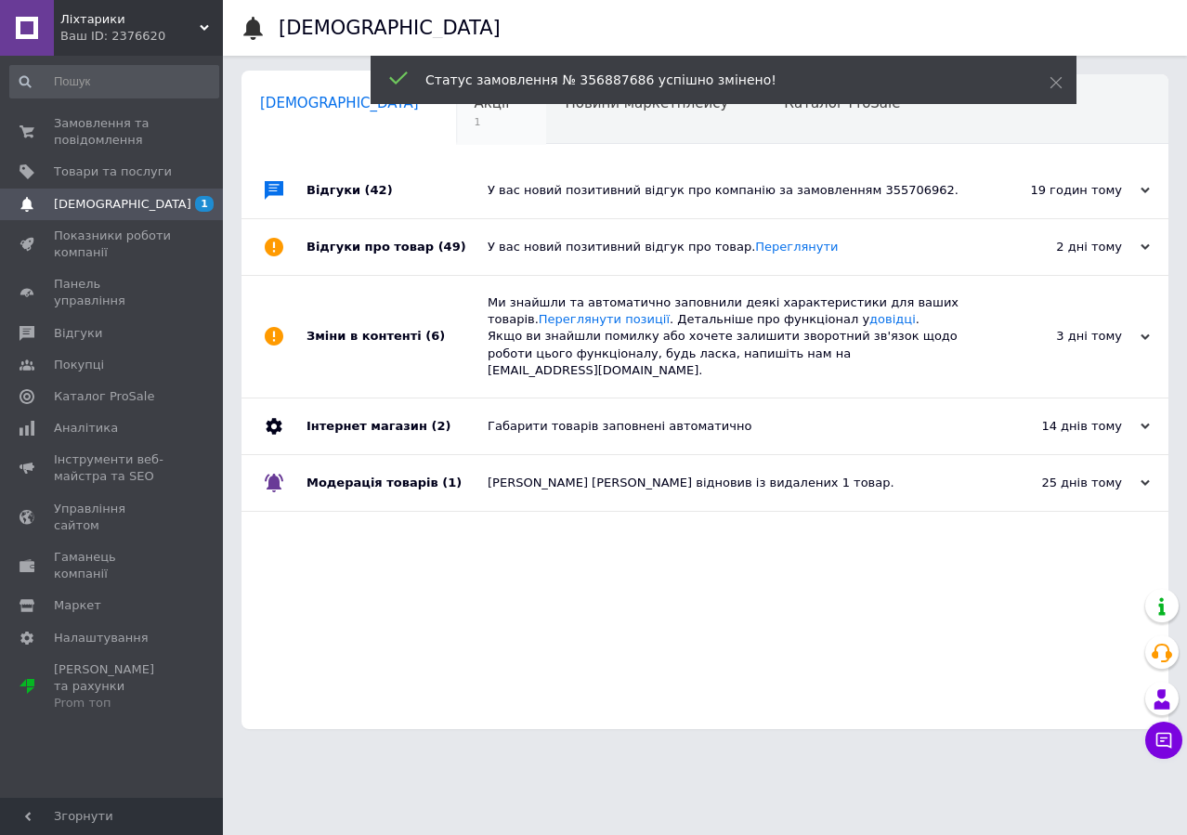
click at [475, 123] on span "1" at bounding box center [492, 122] width 35 height 14
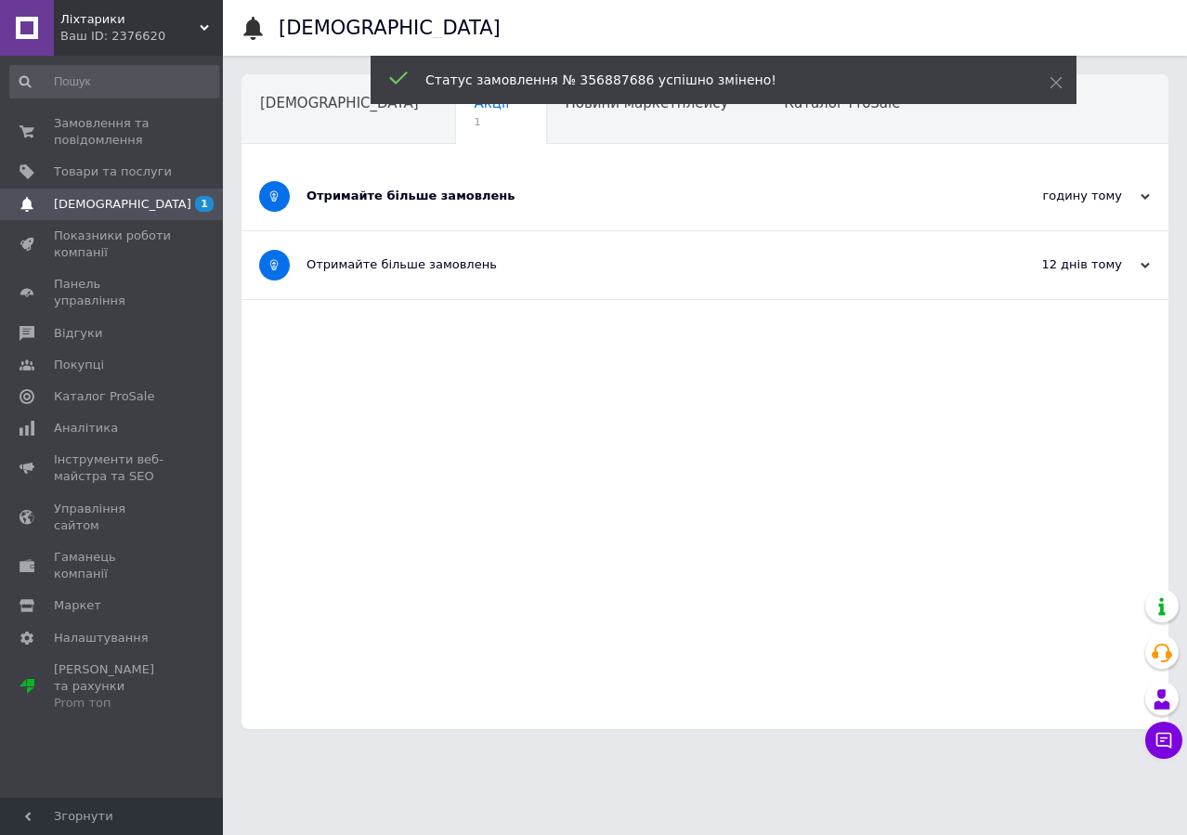
click at [439, 204] on div "Отримайте більше замовлень" at bounding box center [636, 196] width 658 height 17
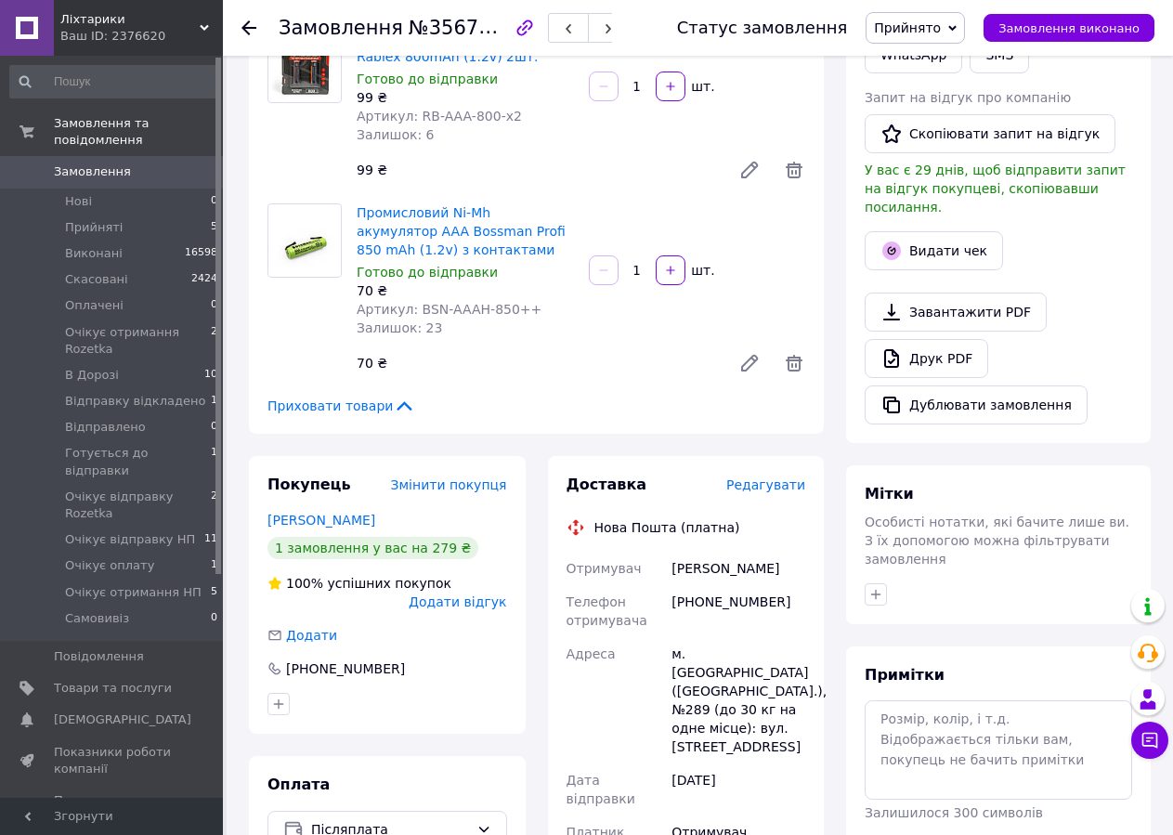
scroll to position [465, 0]
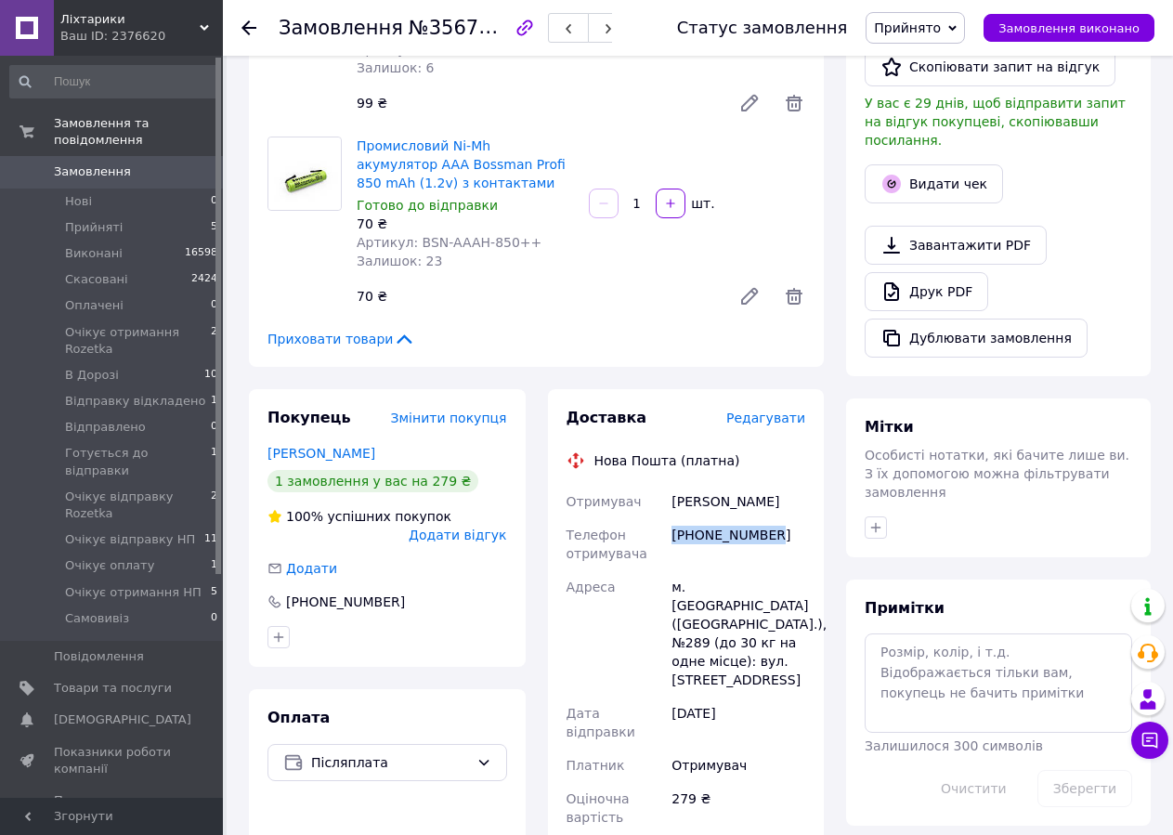
drag, startPoint x: 673, startPoint y: 530, endPoint x: 779, endPoint y: 532, distance: 106.9
click at [779, 532] on div "[PHONE_NUMBER]" at bounding box center [738, 544] width 141 height 52
copy div "[PHONE_NUMBER]"
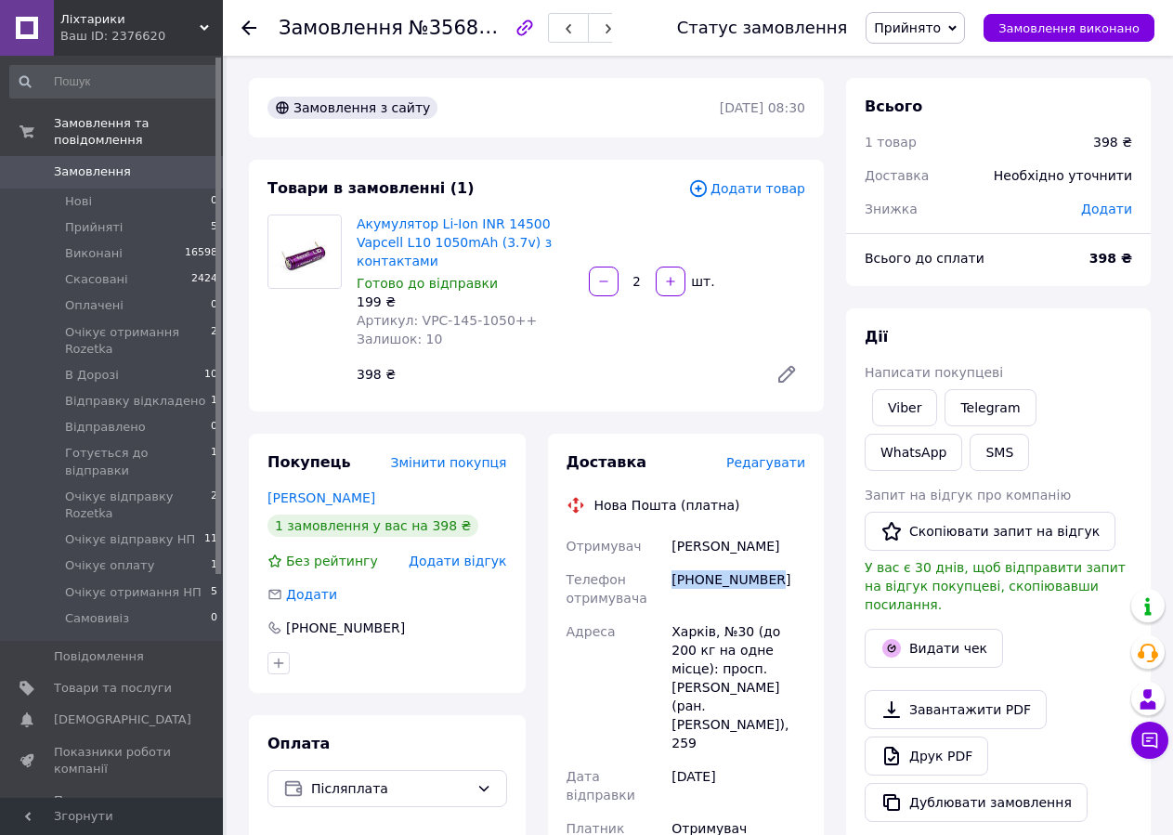
copy div "[PHONE_NUMBER]"
drag, startPoint x: 670, startPoint y: 564, endPoint x: 702, endPoint y: 640, distance: 82.8
click at [768, 564] on div "[PHONE_NUMBER]" at bounding box center [738, 589] width 141 height 52
click at [109, 219] on span "Прийняті" at bounding box center [94, 227] width 58 height 17
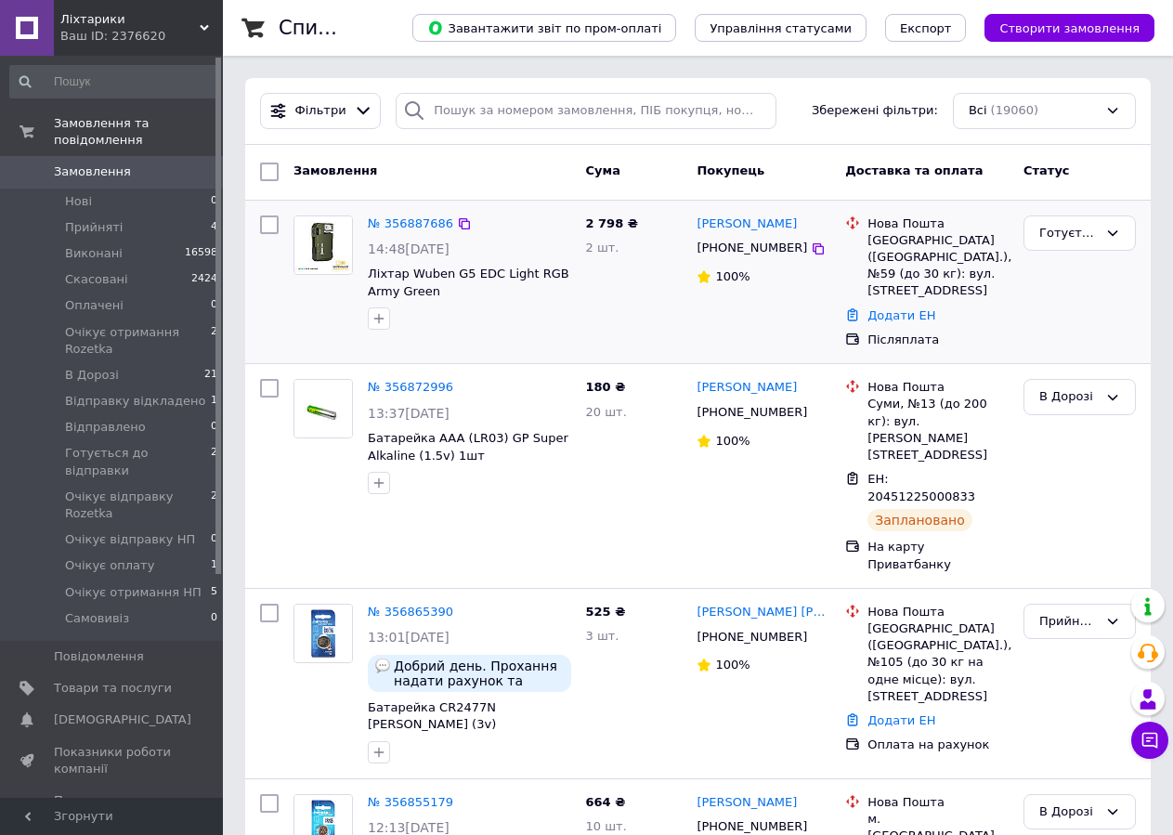
click at [407, 216] on link "№ 356887686" at bounding box center [410, 223] width 85 height 14
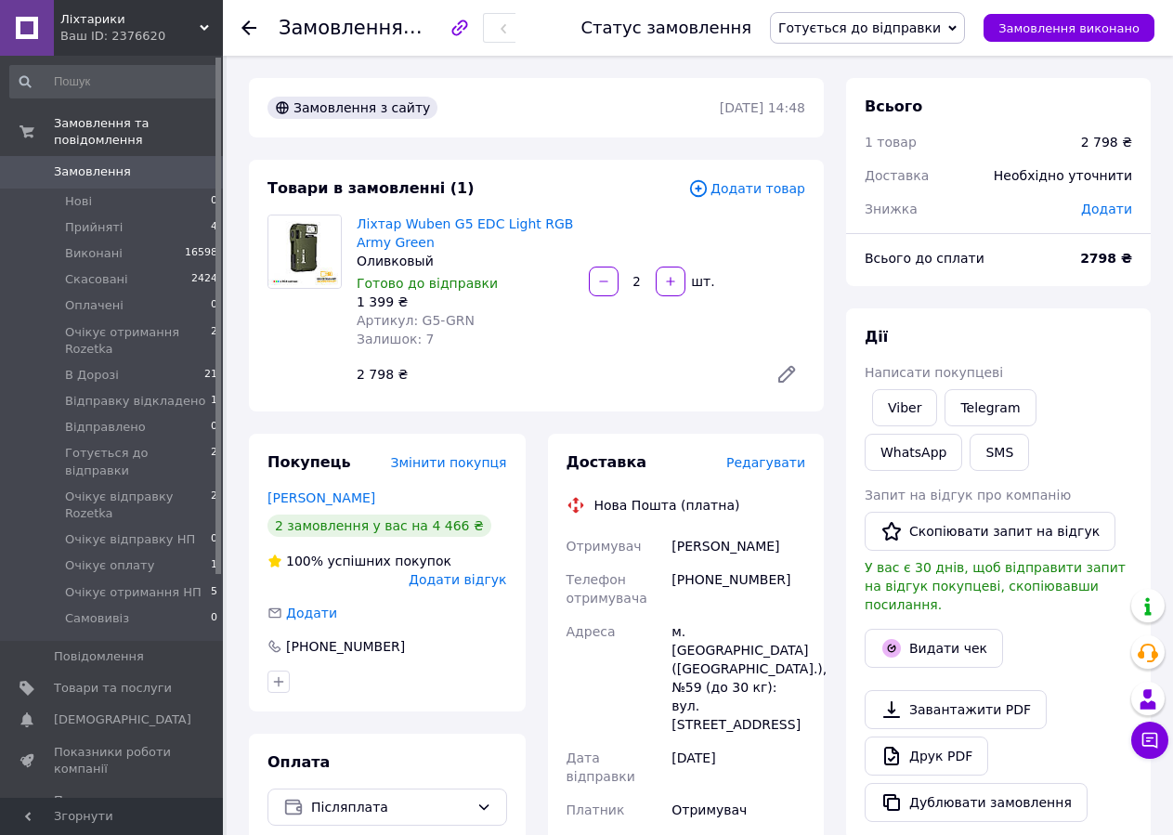
click at [758, 459] on span "Редагувати" at bounding box center [765, 462] width 79 height 15
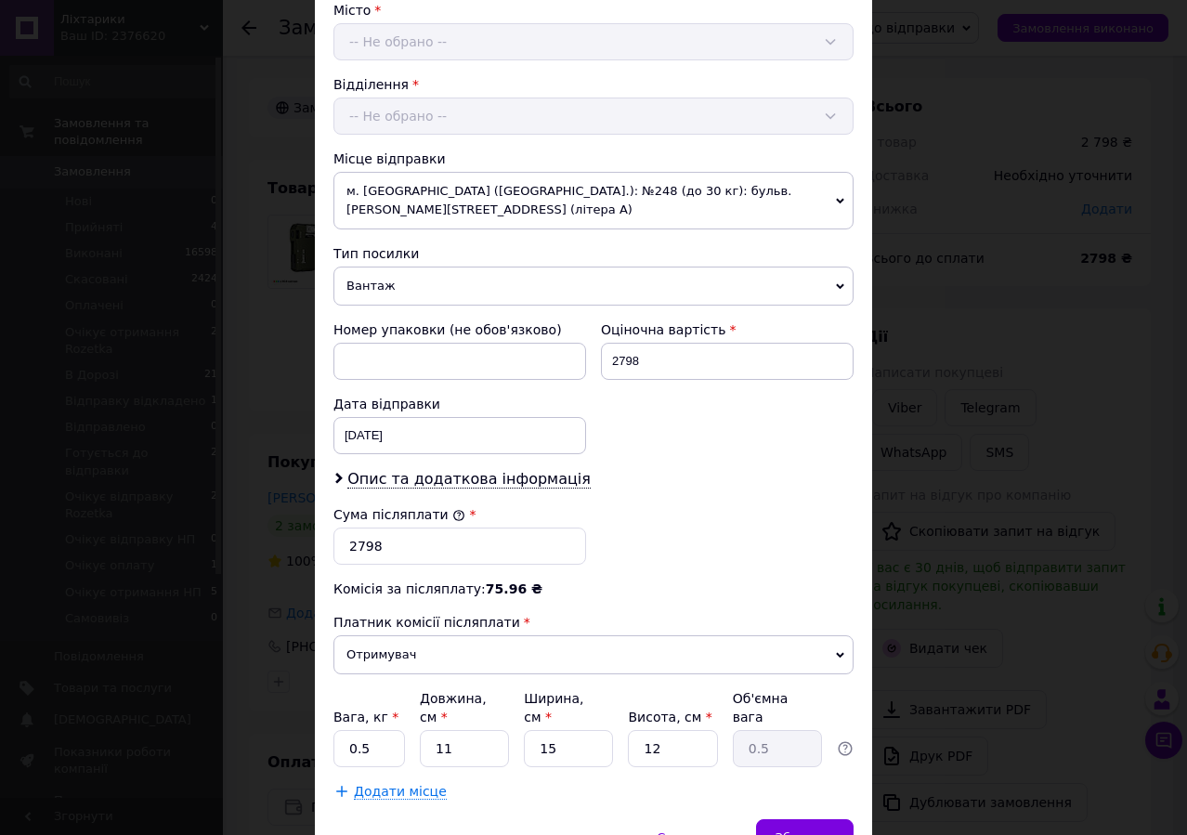
scroll to position [582, 0]
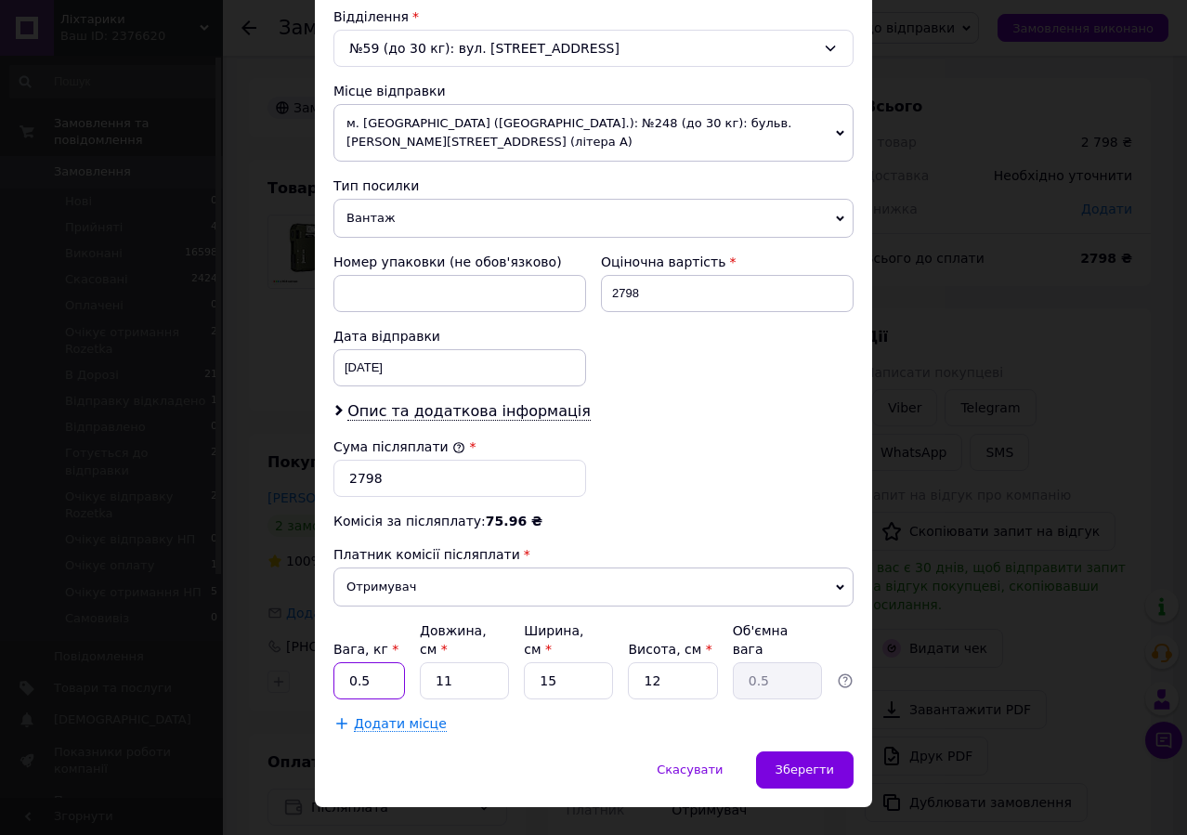
click at [358, 662] on input "0.5" at bounding box center [370, 680] width 72 height 37
type input "0.375"
drag, startPoint x: 433, startPoint y: 628, endPoint x: 480, endPoint y: 648, distance: 51.2
click at [435, 662] on input "11" at bounding box center [464, 680] width 89 height 37
drag, startPoint x: 482, startPoint y: 648, endPoint x: 373, endPoint y: 623, distance: 111.3
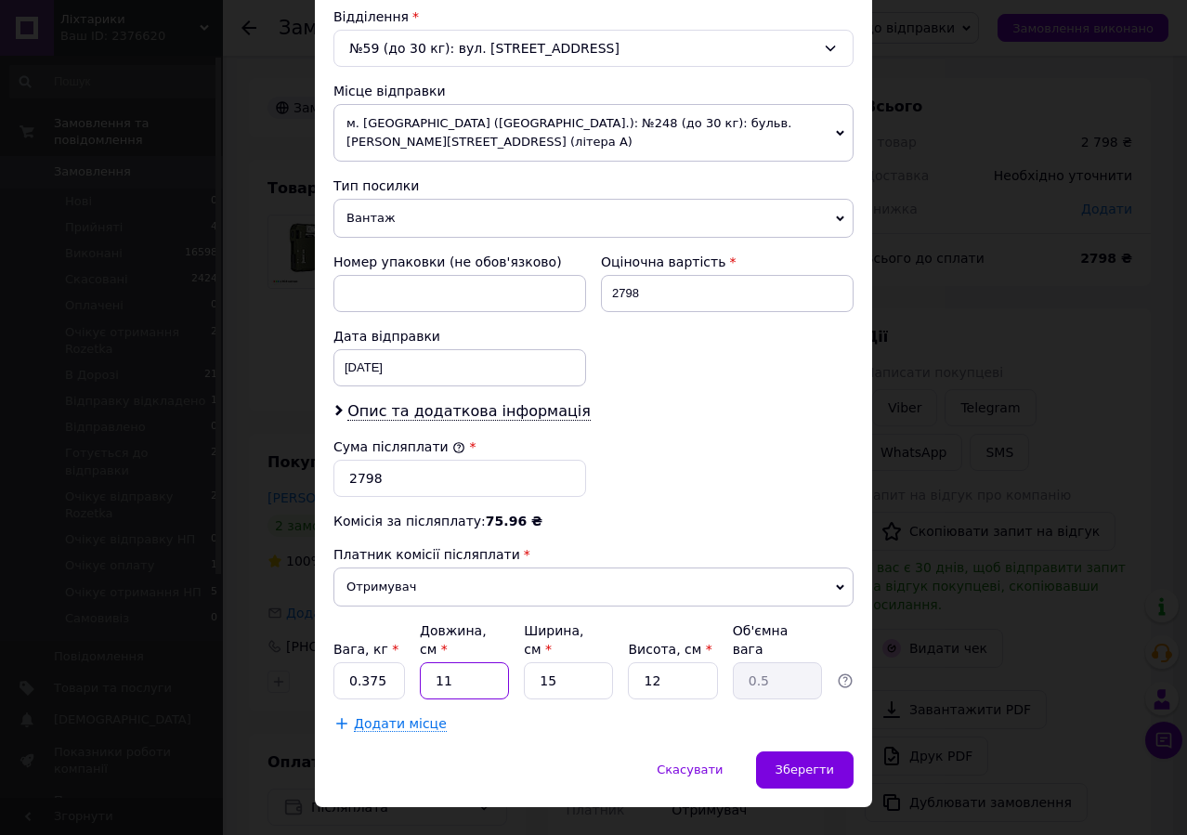
click at [373, 623] on div "Вага, кг * 0.375 Довжина, см * 11 Ширина, см * 15 Висота, см * 12 Об'ємна вага …" at bounding box center [594, 661] width 520 height 78
type input "2"
type input "0.1"
type input "27"
type input "1.22"
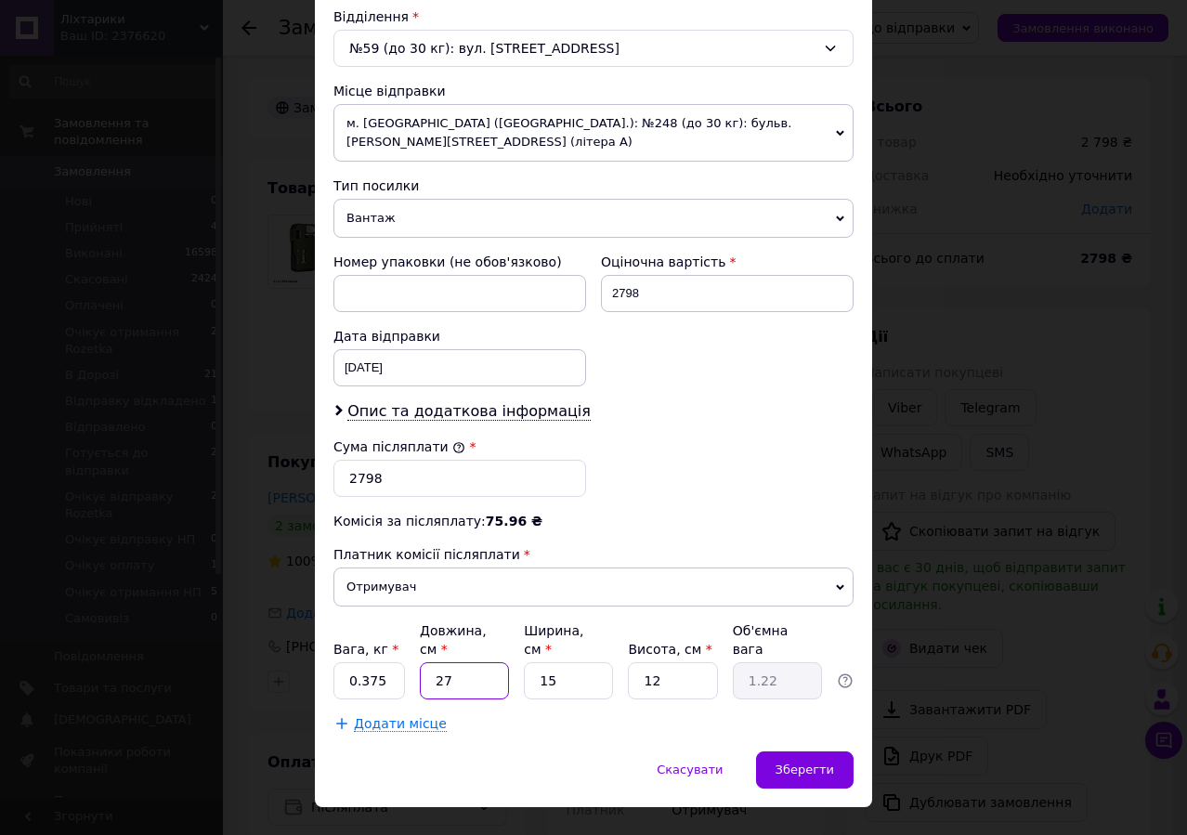
type input "27"
drag, startPoint x: 552, startPoint y: 644, endPoint x: 500, endPoint y: 624, distance: 55.6
click at [500, 624] on div "Вага, кг * 0.375 Довжина, см * 27 Ширина, см * 15 Висота, см * 12 Об'ємна вага …" at bounding box center [594, 661] width 520 height 78
type input "1"
type input "0.1"
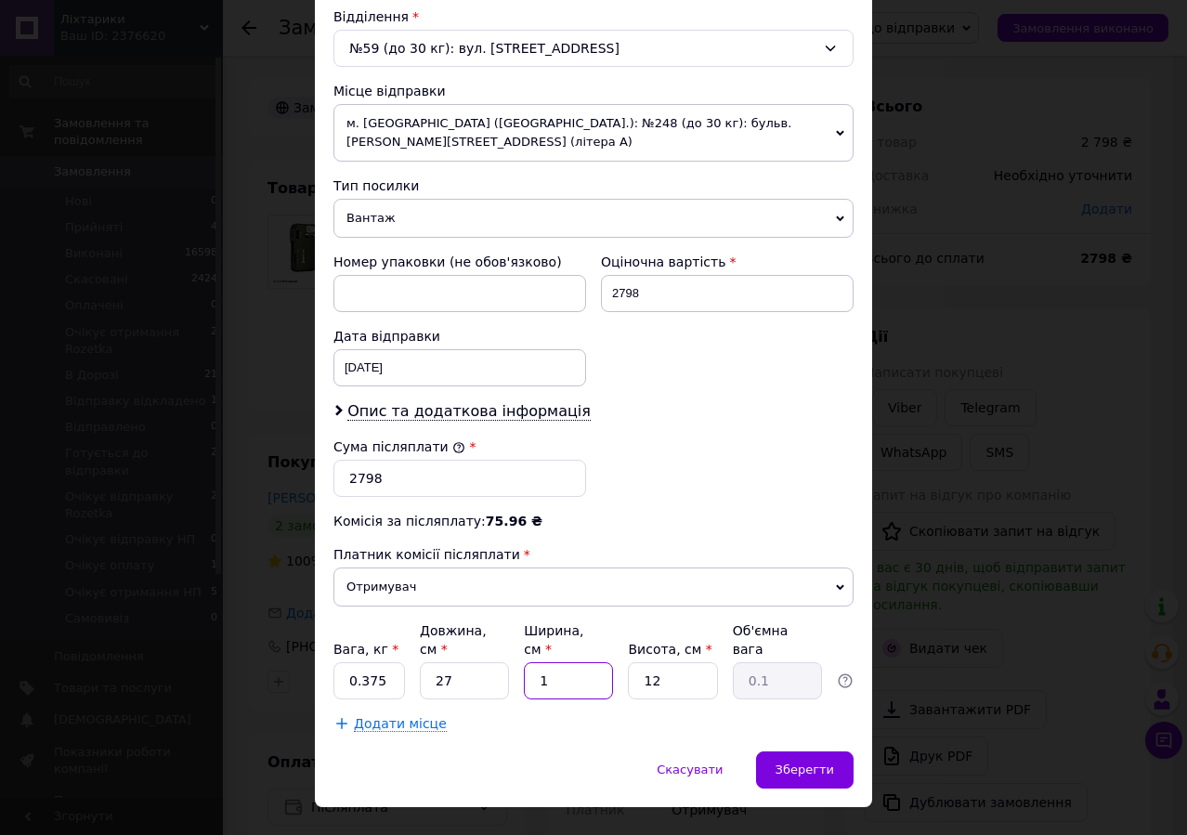
type input "10"
type input "0.81"
type input "10"
drag, startPoint x: 677, startPoint y: 640, endPoint x: 630, endPoint y: 635, distance: 47.6
click at [630, 662] on input "12" at bounding box center [672, 680] width 89 height 37
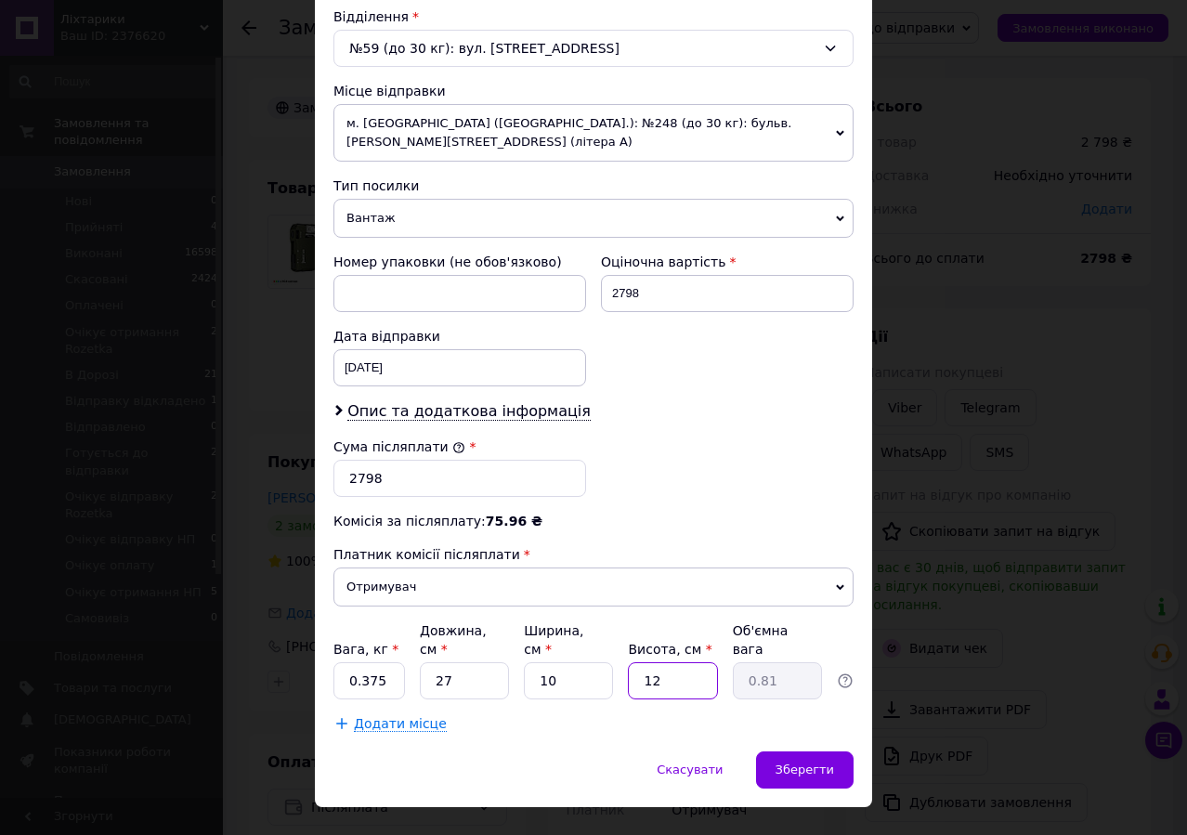
type input "6"
type input "0.41"
type input "6"
click at [798, 752] on div "Зберегти" at bounding box center [805, 770] width 98 height 37
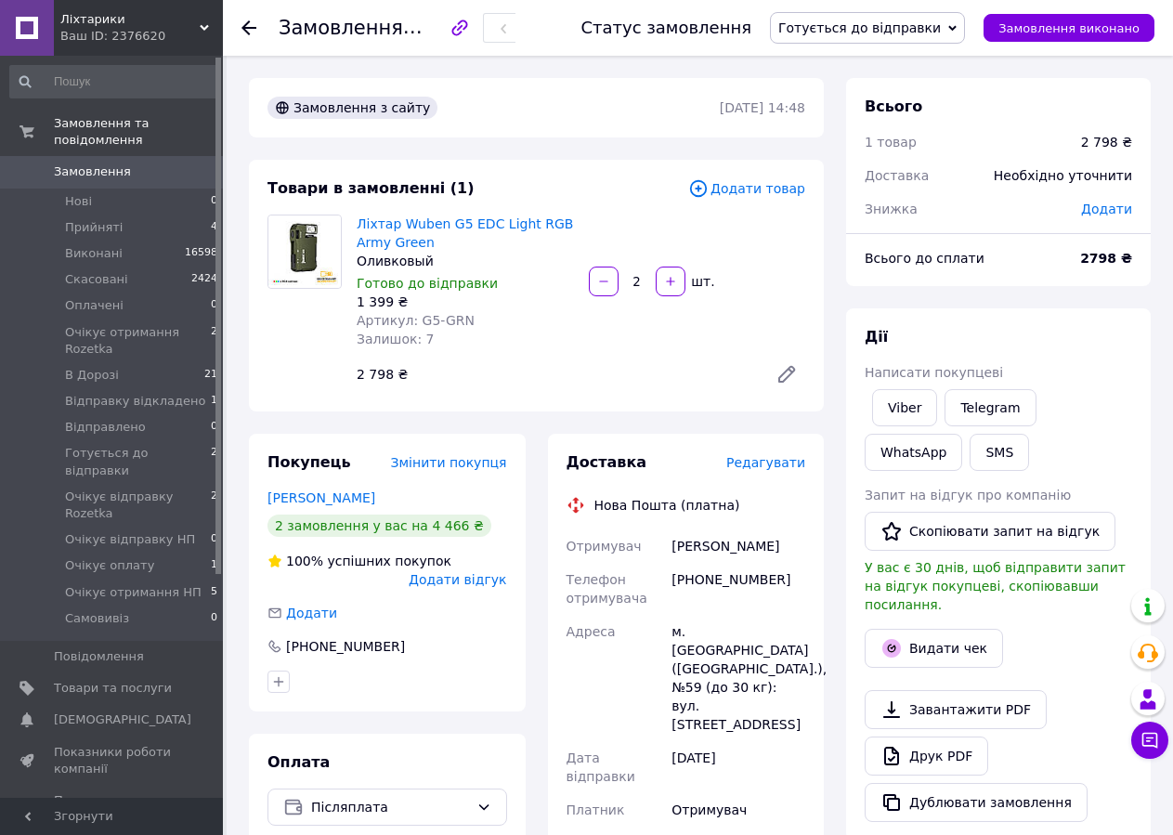
click at [780, 467] on span "Редагувати" at bounding box center [765, 462] width 79 height 15
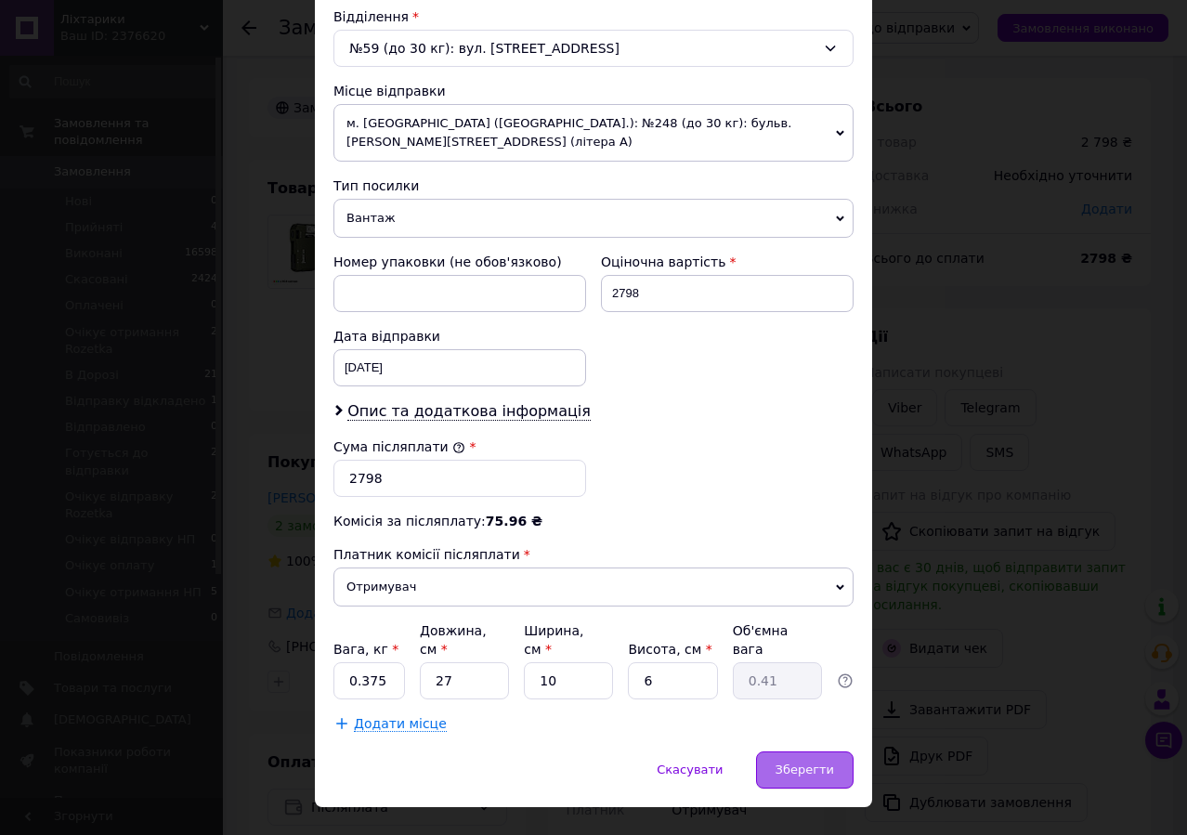
click at [806, 763] on span "Зберегти" at bounding box center [805, 770] width 59 height 14
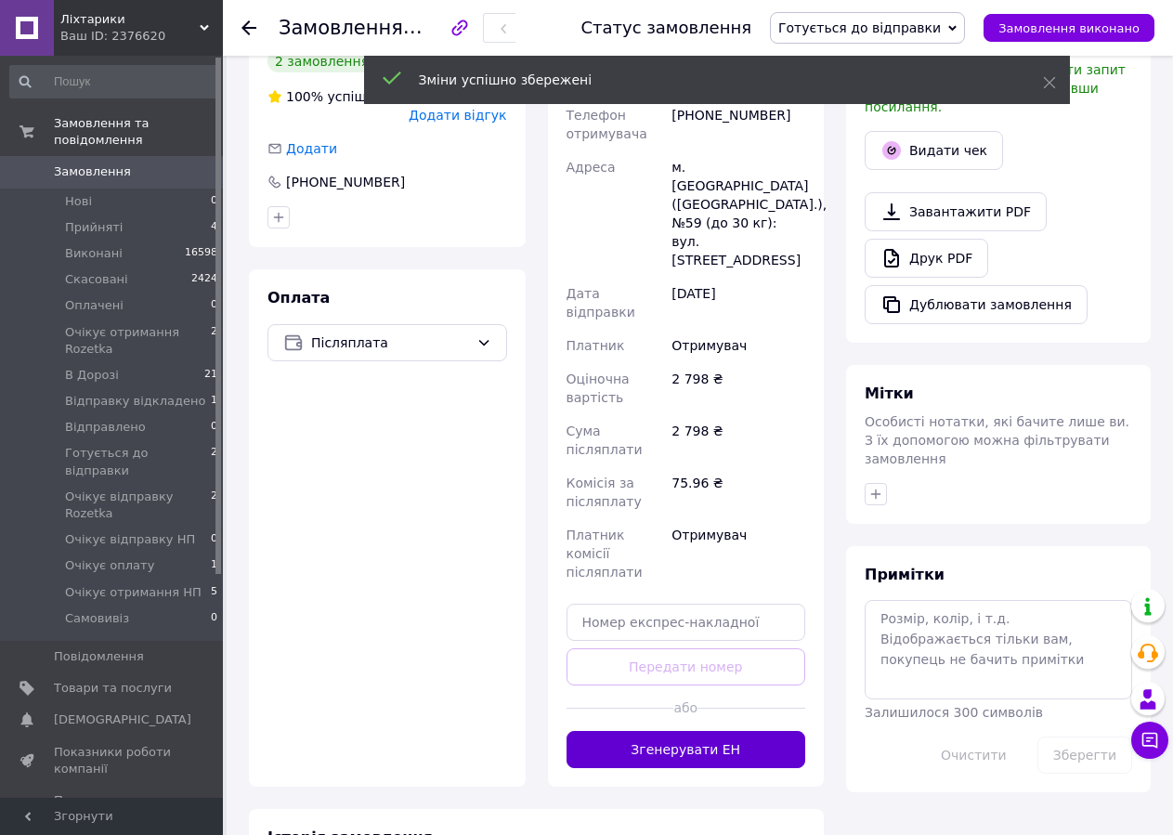
click at [691, 731] on button "Згенерувати ЕН" at bounding box center [687, 749] width 240 height 37
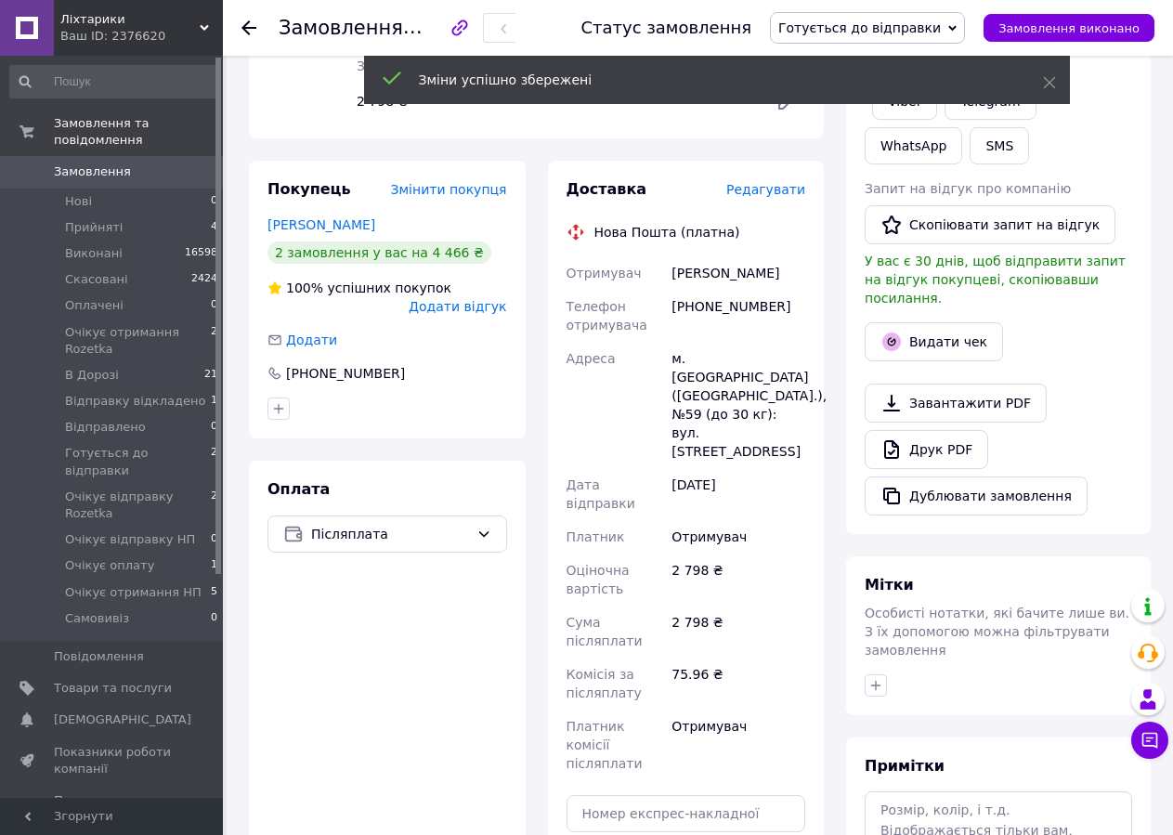
scroll to position [93, 0]
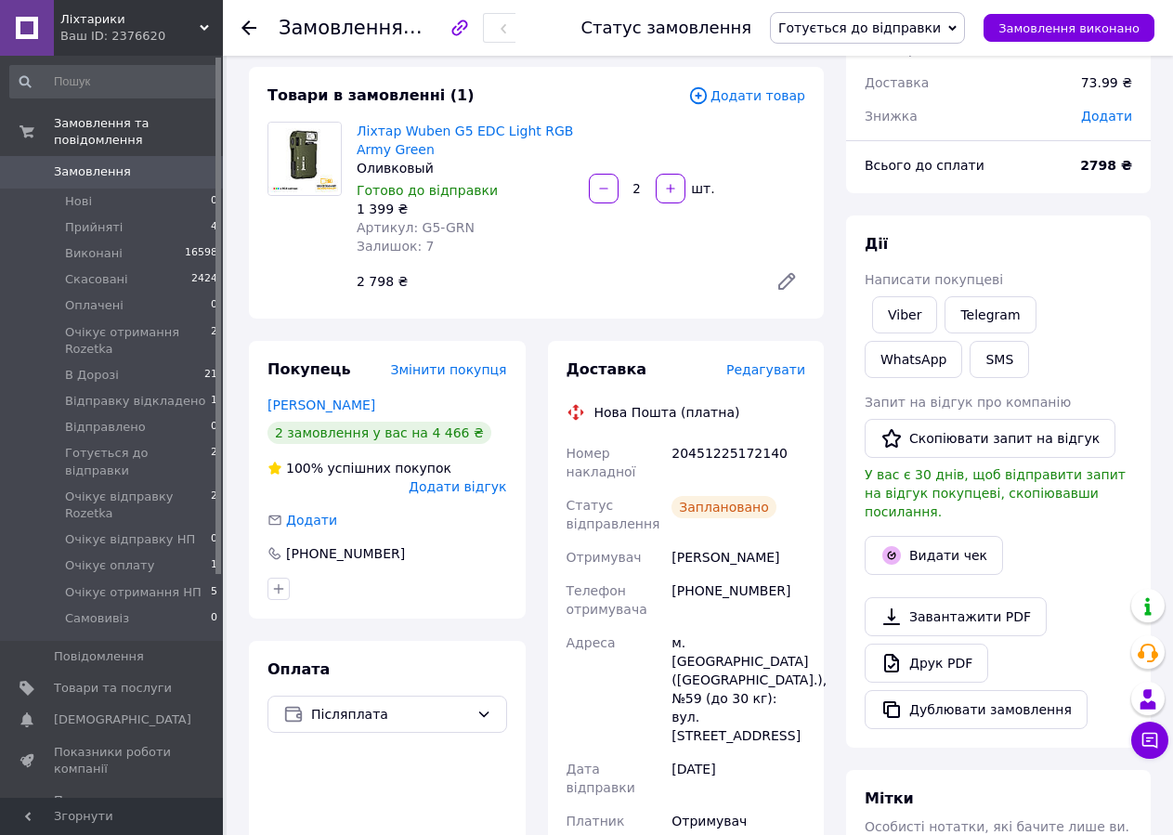
click at [908, 23] on span "Готується до відправки" at bounding box center [860, 27] width 163 height 15
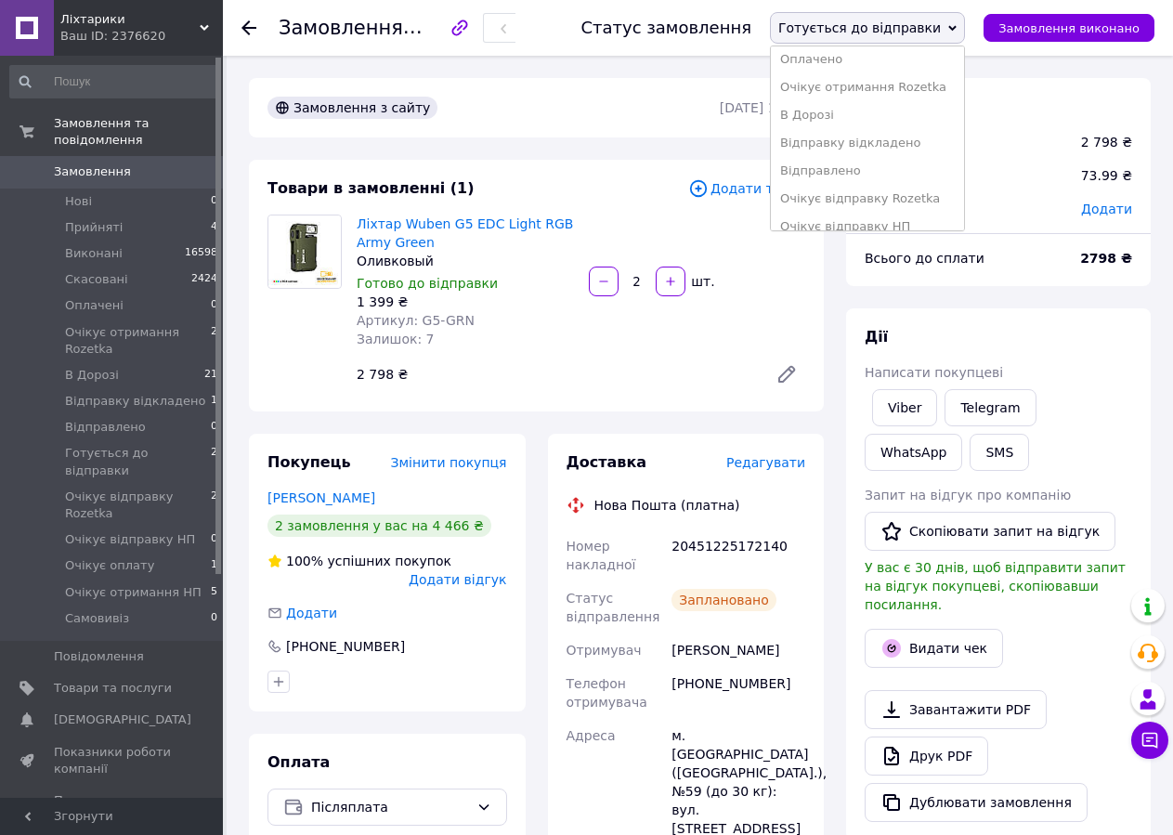
scroll to position [188, 0]
click at [885, 136] on li "Очікує відправку НП" at bounding box center [867, 128] width 193 height 28
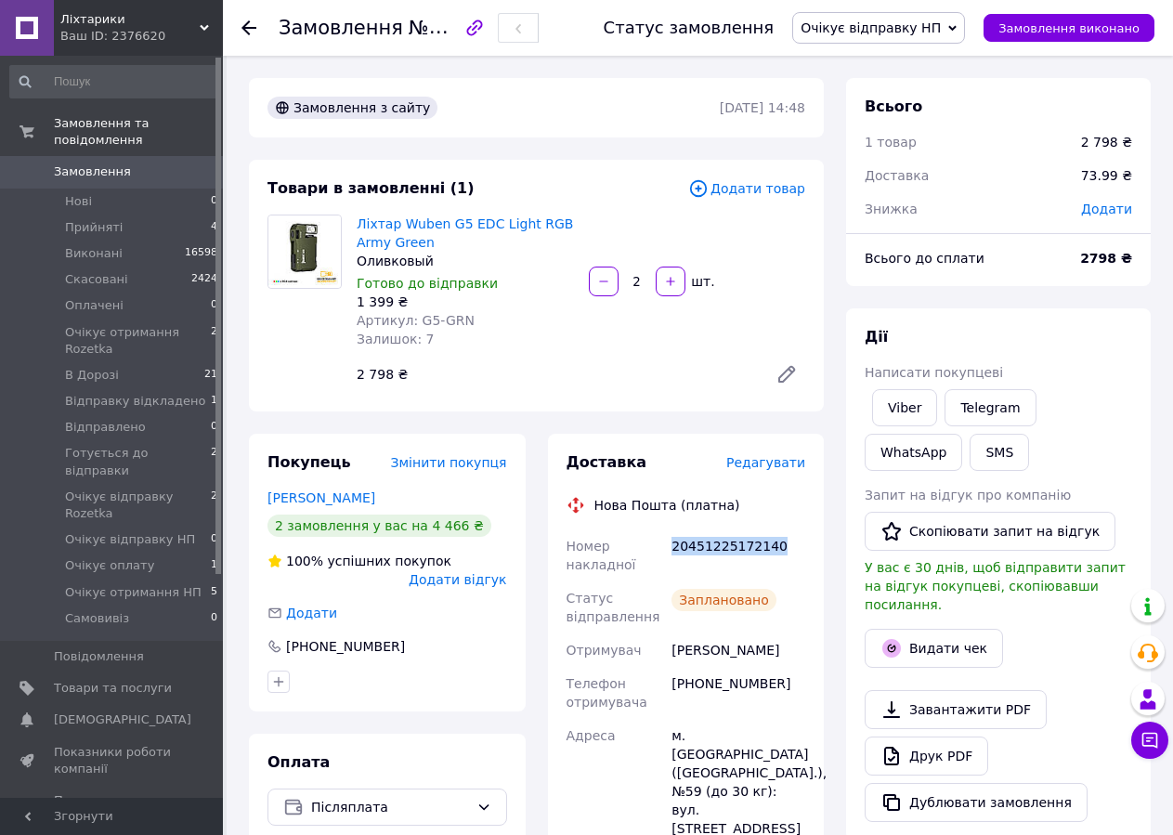
copy div "20451225172140"
drag, startPoint x: 669, startPoint y: 543, endPoint x: 459, endPoint y: 743, distance: 290.4
click at [783, 556] on div "20451225172140" at bounding box center [738, 556] width 141 height 52
click at [911, 409] on link "Viber" at bounding box center [904, 407] width 65 height 37
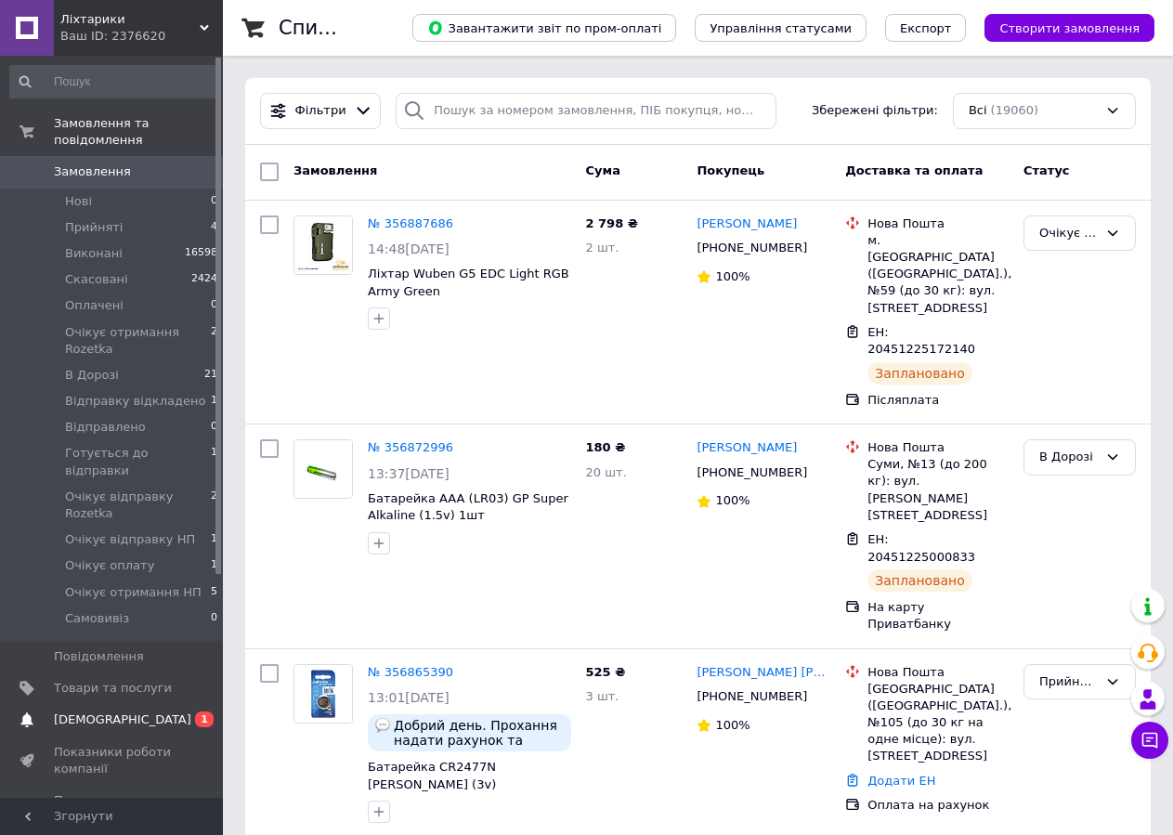
click at [78, 712] on span "[DEMOGRAPHIC_DATA]" at bounding box center [122, 720] width 137 height 17
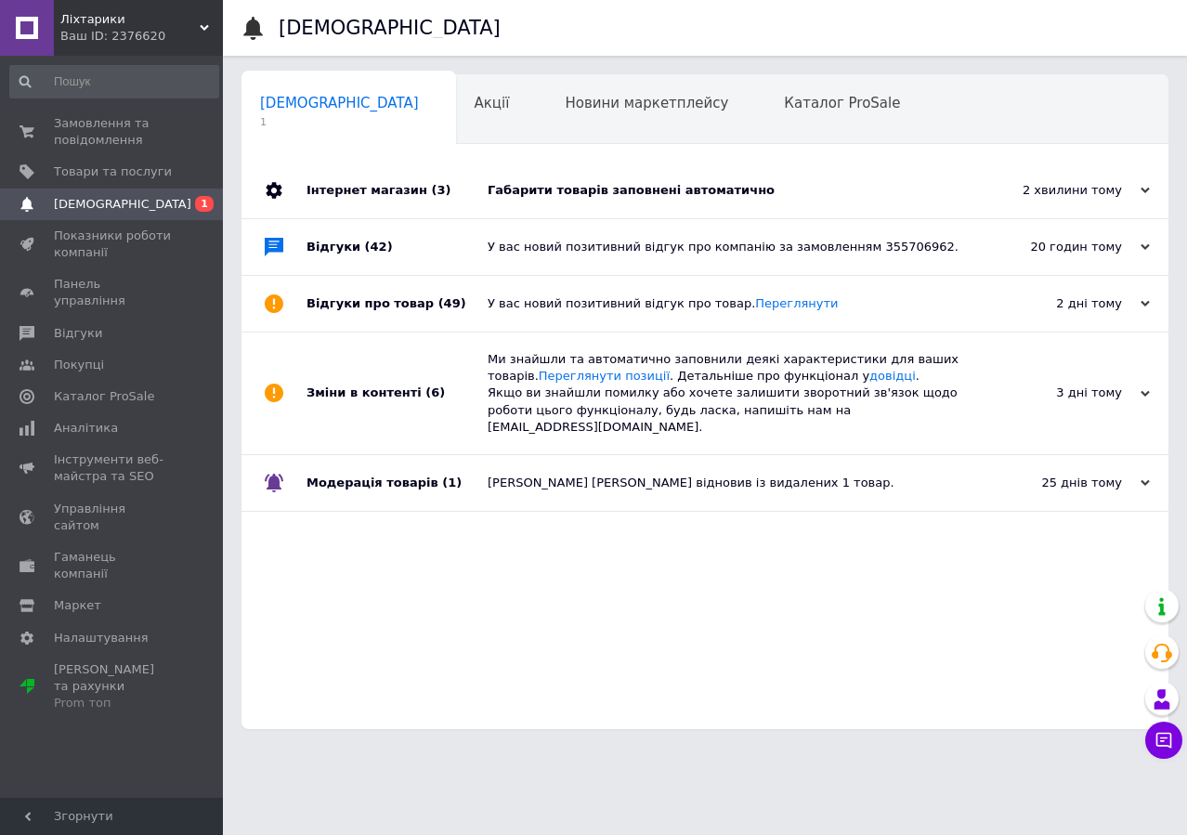
click at [620, 208] on div "Габарити товарів заповнені автоматично" at bounding box center [726, 191] width 477 height 56
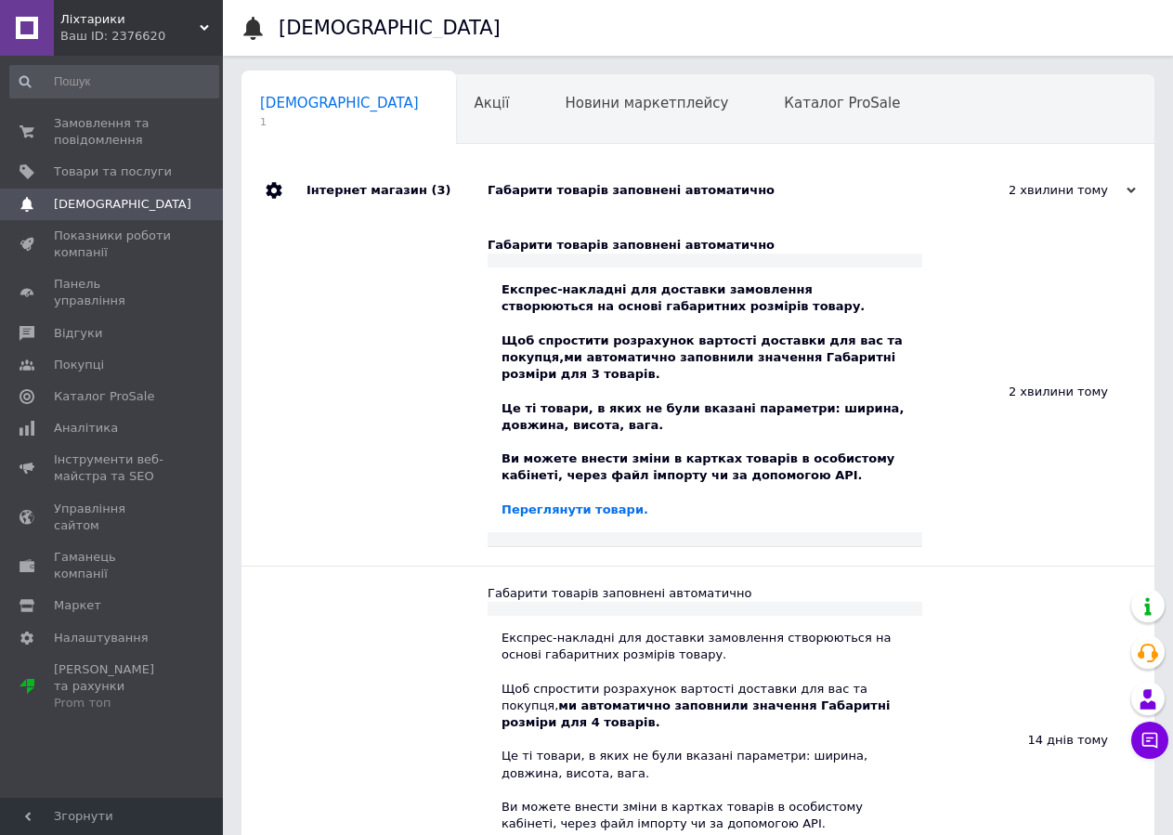
click at [630, 208] on div "Габарити товарів заповнені автоматично" at bounding box center [719, 191] width 463 height 56
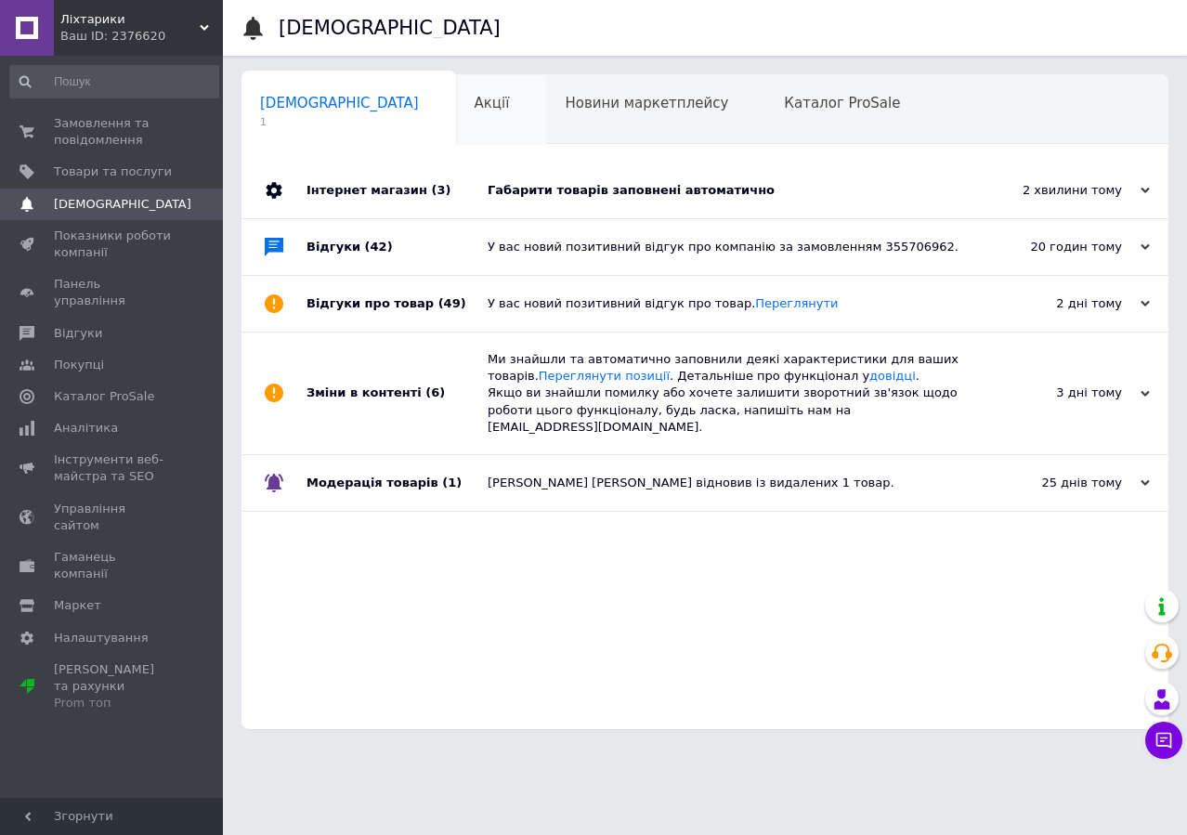
click at [456, 88] on div "Акції 0" at bounding box center [501, 110] width 91 height 71
